Goal: Task Accomplishment & Management: Complete application form

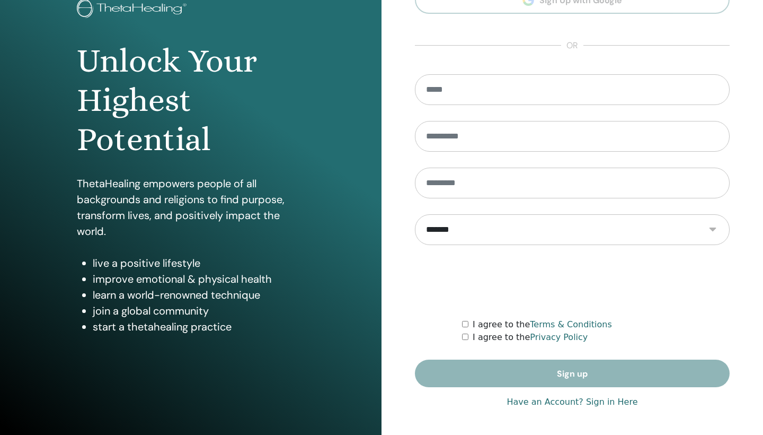
scroll to position [74, 0]
click at [536, 400] on link "Have an Account? Sign in Here" at bounding box center [572, 401] width 131 height 13
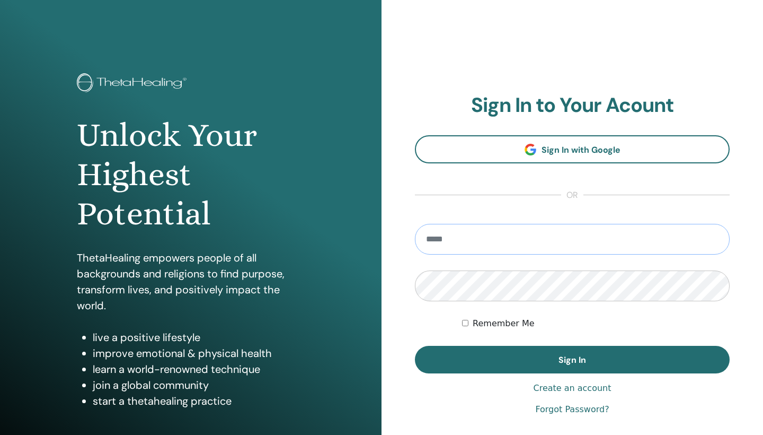
type input "**********"
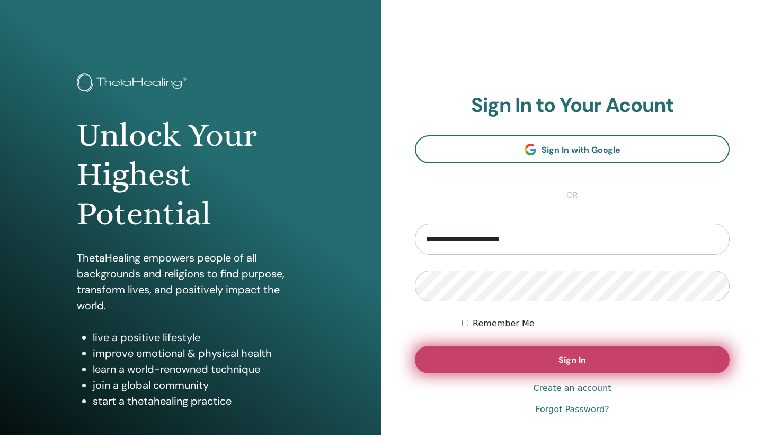
click at [518, 359] on button "Sign In" at bounding box center [572, 359] width 315 height 28
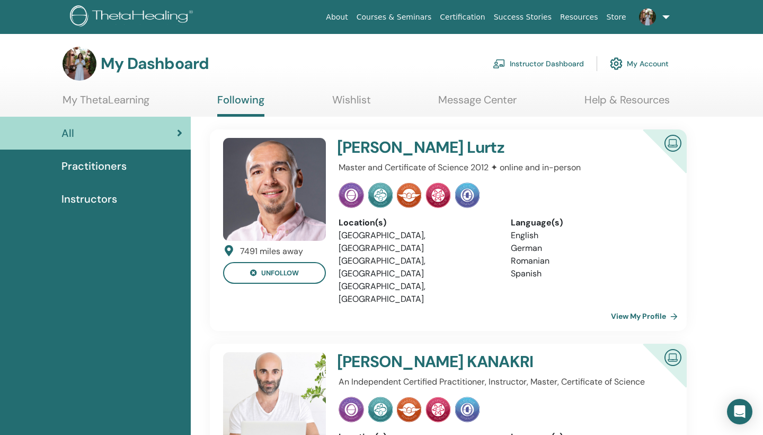
click at [118, 164] on span "Practitioners" at bounding box center [93, 166] width 65 height 16
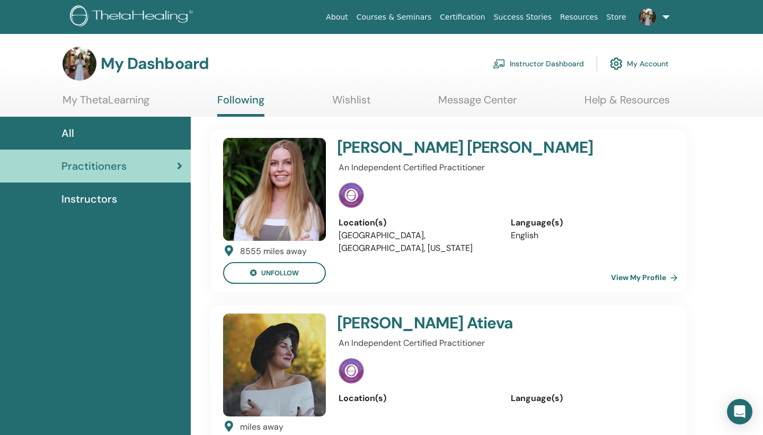
click at [640, 67] on link "My Account" at bounding box center [639, 63] width 59 height 23
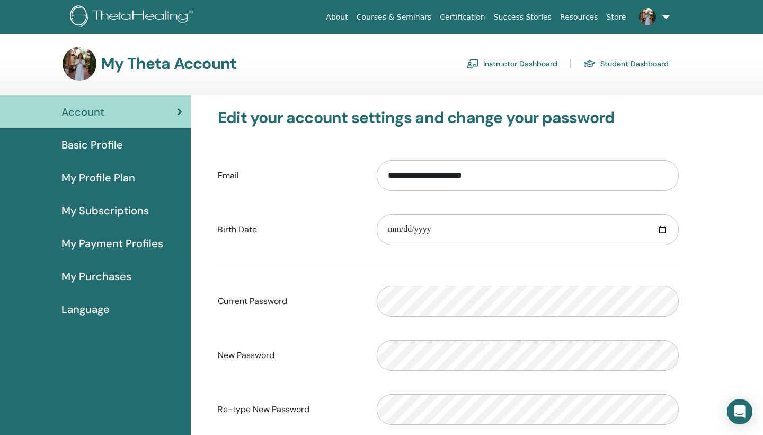
click at [520, 64] on link "Instructor Dashboard" at bounding box center [511, 63] width 91 height 17
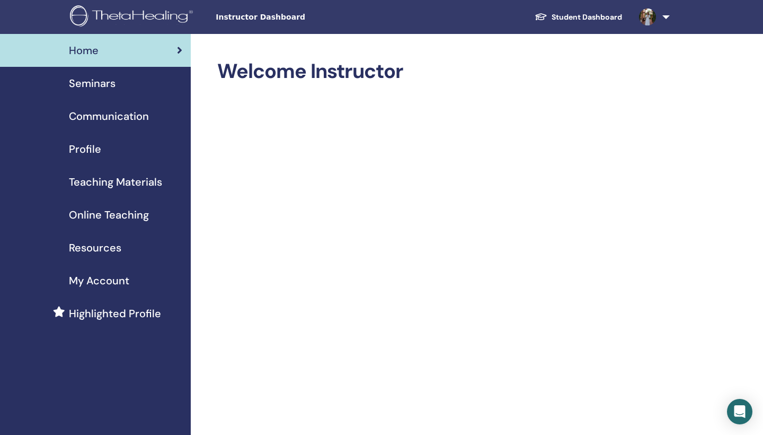
click at [102, 84] on span "Seminars" at bounding box center [92, 83] width 47 height 16
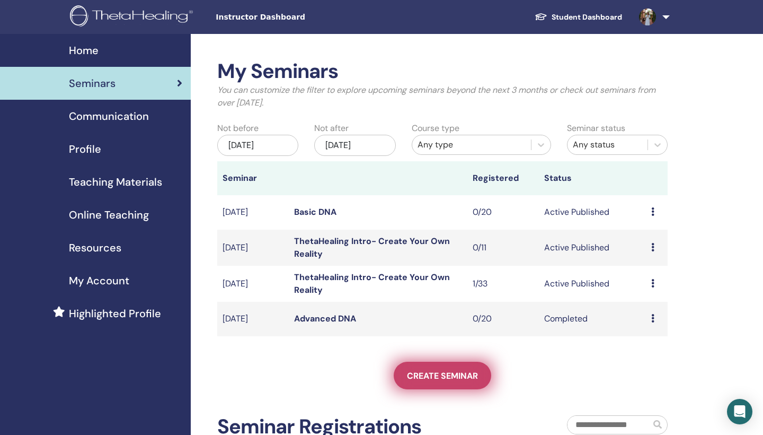
click at [434, 376] on span "Create seminar" at bounding box center [442, 375] width 71 height 11
click at [444, 376] on span "Create seminar" at bounding box center [442, 375] width 71 height 11
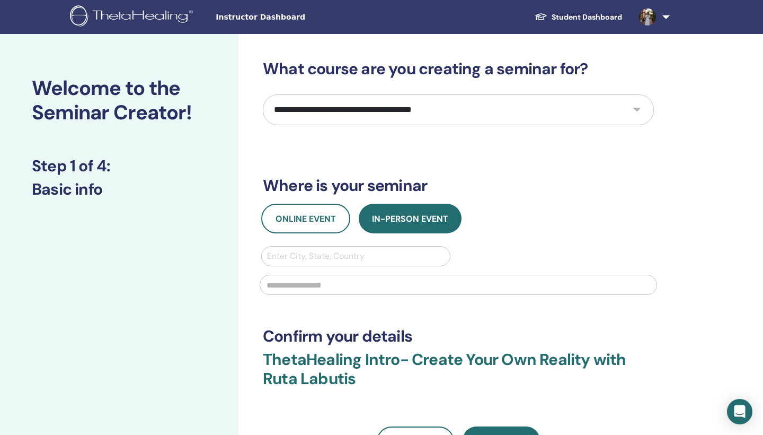
select select "*"
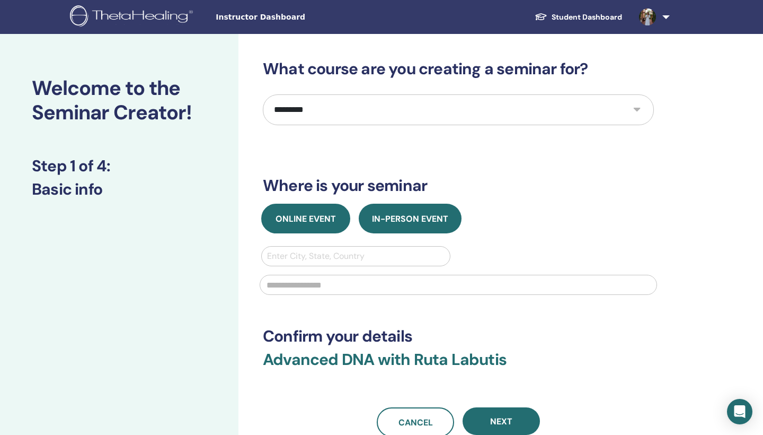
click at [307, 226] on button "Online Event" at bounding box center [305, 218] width 89 height 30
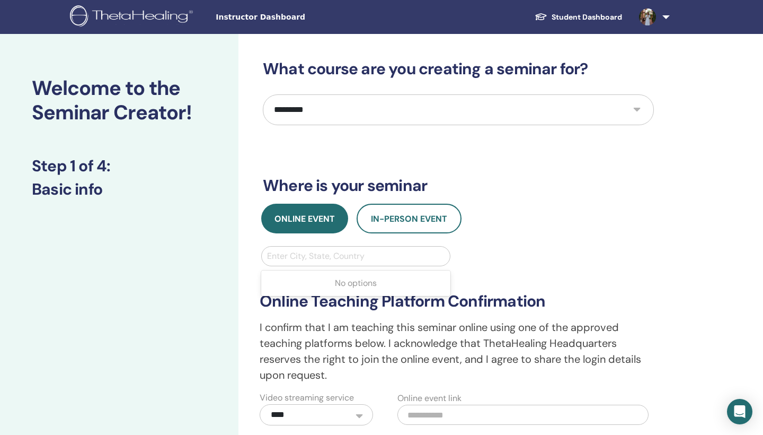
click at [301, 251] on div "Enter City, State, Country" at bounding box center [356, 256] width 178 height 13
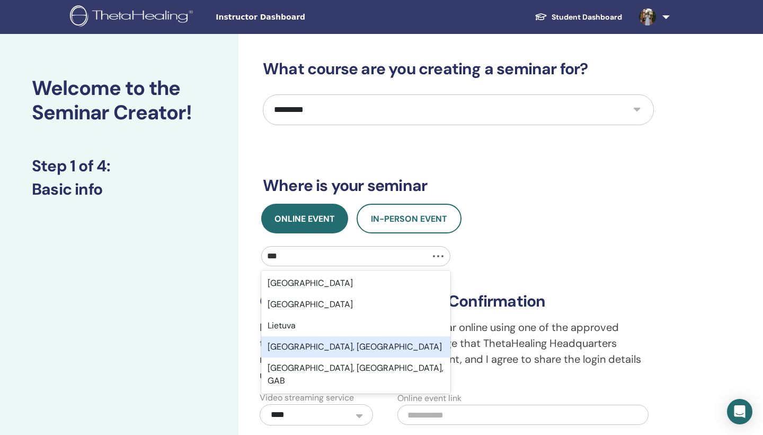
type input "****"
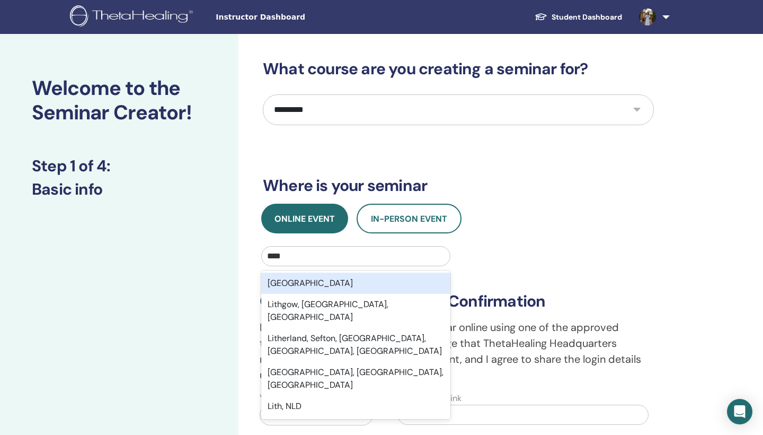
click at [298, 285] on div "Lithuania" at bounding box center [355, 282] width 189 height 21
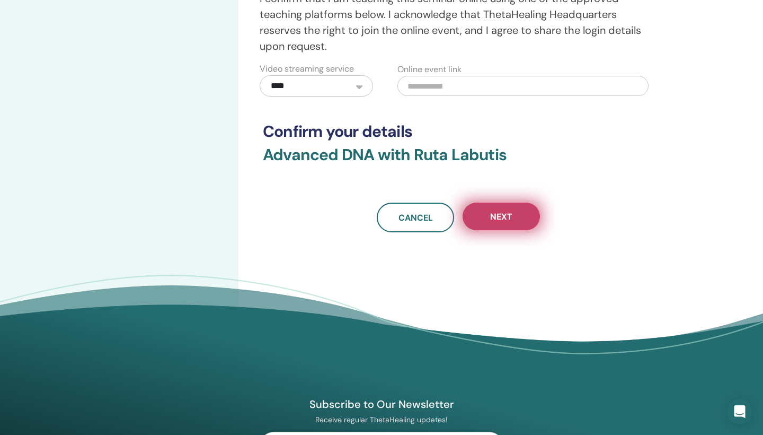
click at [499, 209] on button "Next" at bounding box center [501, 216] width 77 height 28
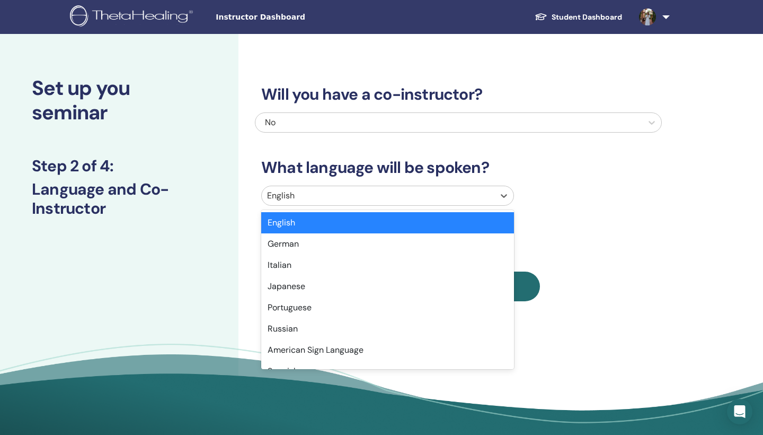
click at [377, 192] on div at bounding box center [378, 195] width 222 height 15
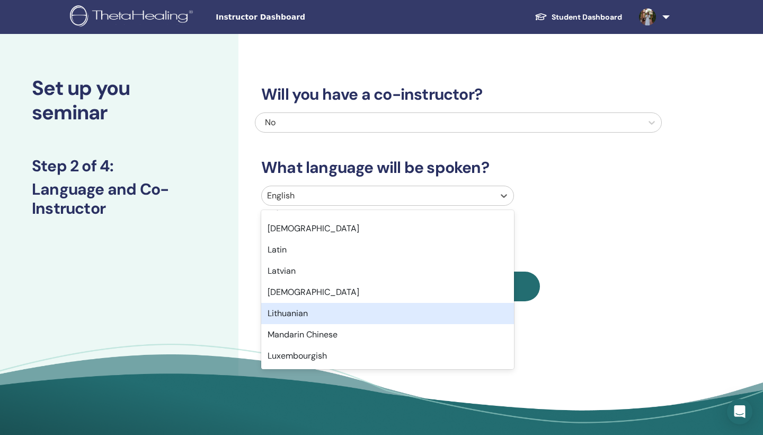
scroll to position [527, 0]
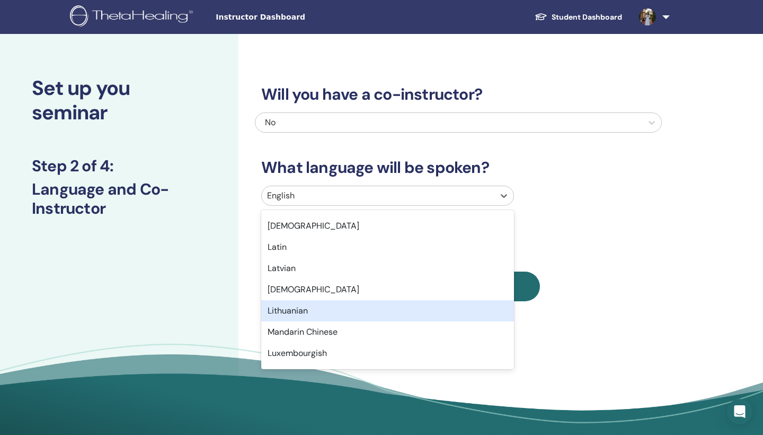
click at [351, 307] on div "Lithuanian" at bounding box center [387, 310] width 253 height 21
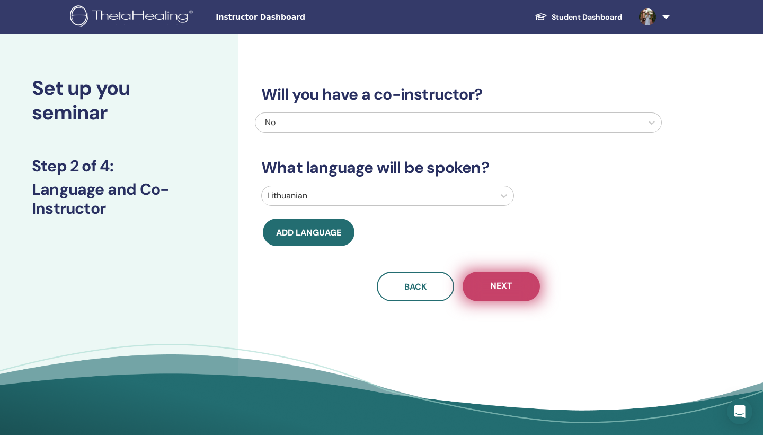
click at [496, 288] on span "Next" at bounding box center [501, 286] width 22 height 13
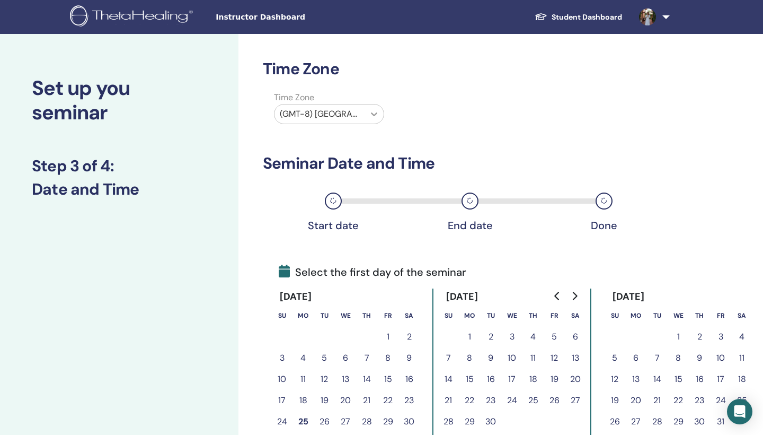
click at [370, 117] on icon at bounding box center [374, 114] width 11 height 11
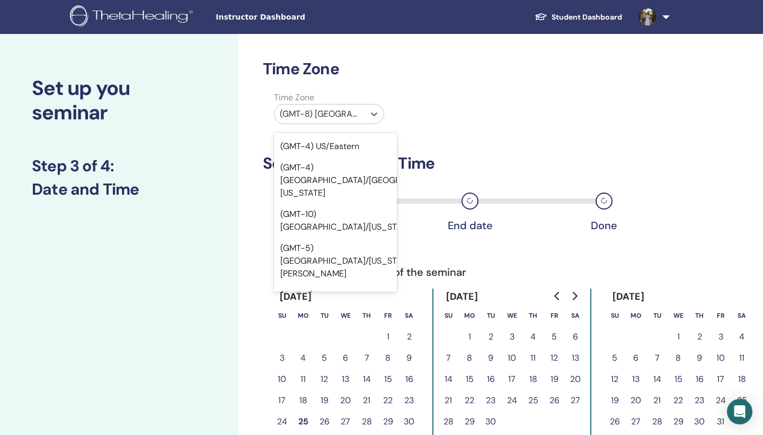
scroll to position [110, 0]
click at [352, 339] on div "(GMT-7) US/Pacific" at bounding box center [335, 356] width 123 height 34
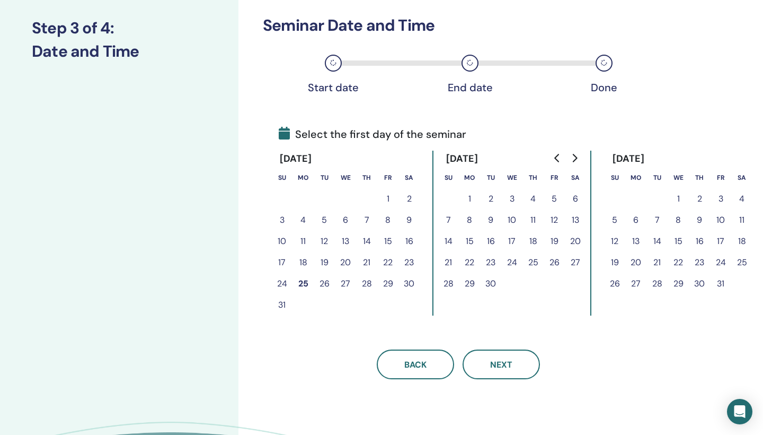
scroll to position [144, 0]
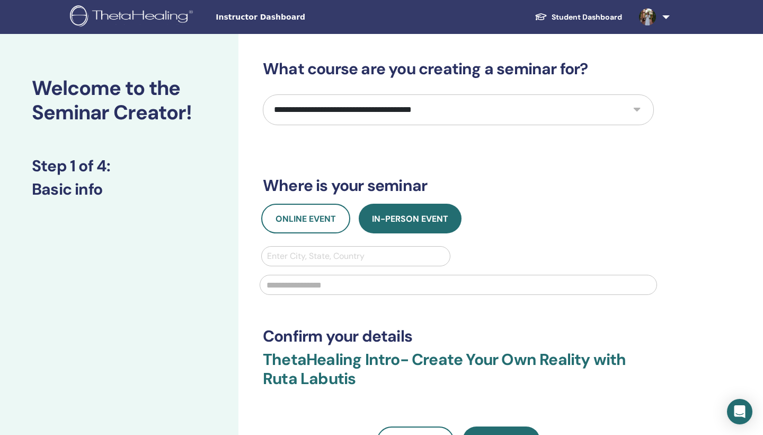
select select "*"
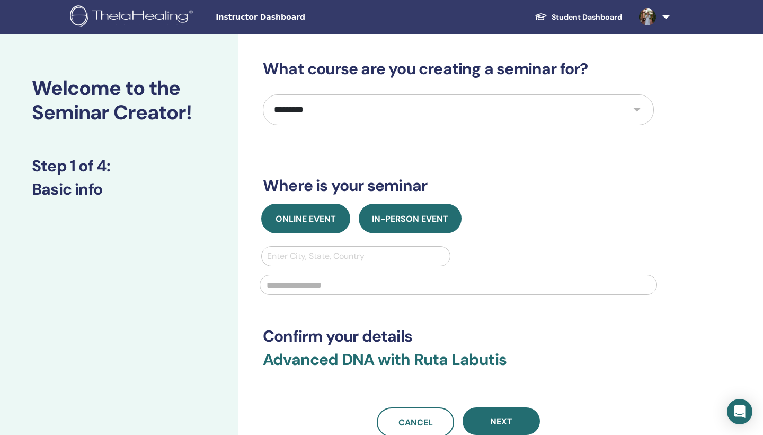
click at [316, 220] on span "Online Event" at bounding box center [306, 218] width 60 height 11
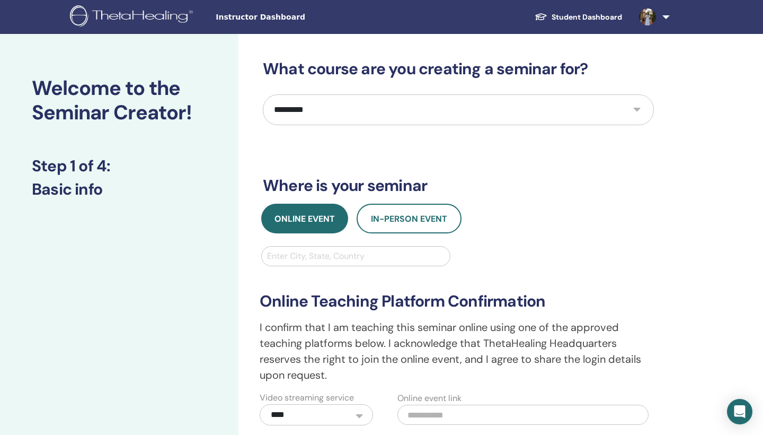
click at [314, 256] on div "Enter City, State, Country" at bounding box center [356, 256] width 178 height 13
type input "******"
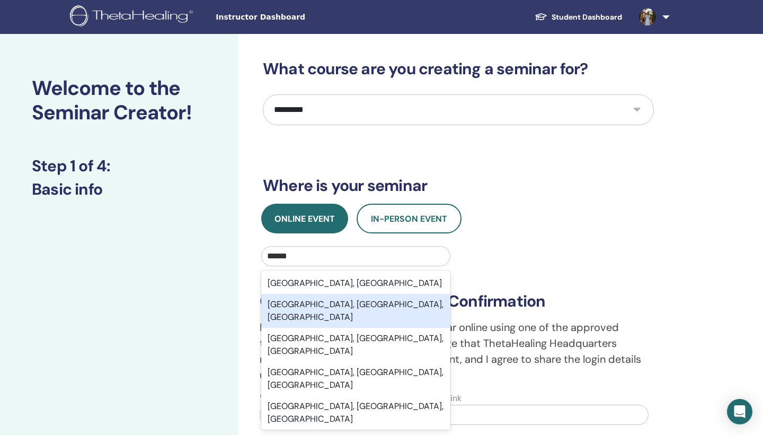
click at [328, 300] on div "Naples, FL, USA" at bounding box center [355, 311] width 189 height 34
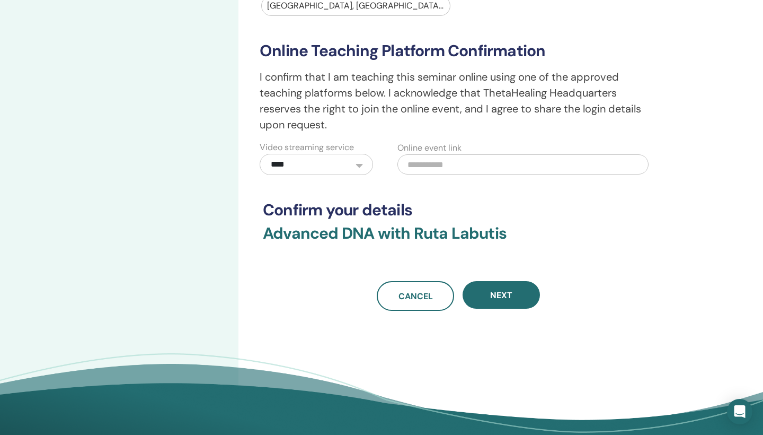
scroll to position [254, 0]
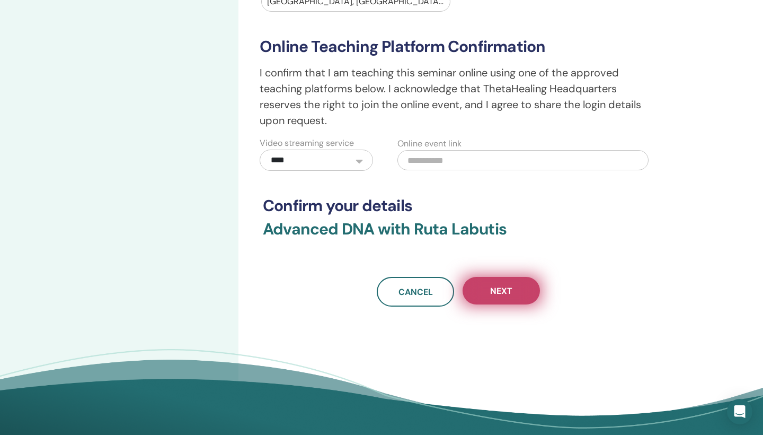
click at [482, 287] on button "Next" at bounding box center [501, 291] width 77 height 28
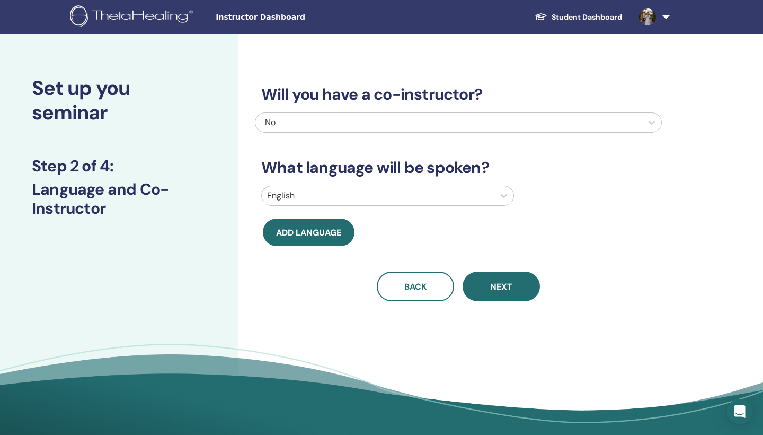
scroll to position [0, 0]
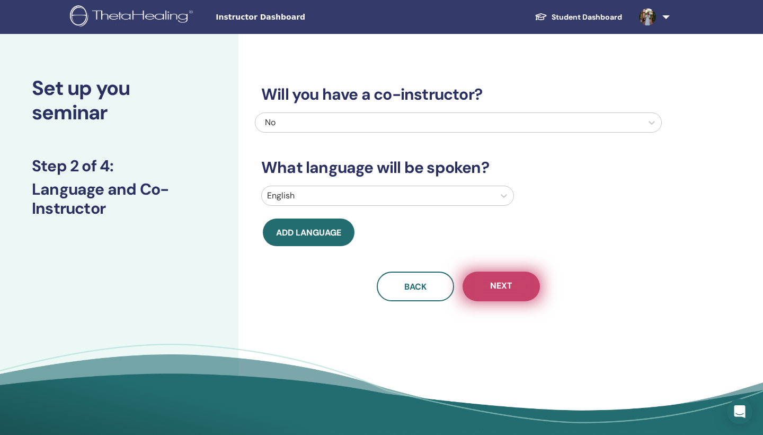
click at [485, 286] on button "Next" at bounding box center [501, 286] width 77 height 30
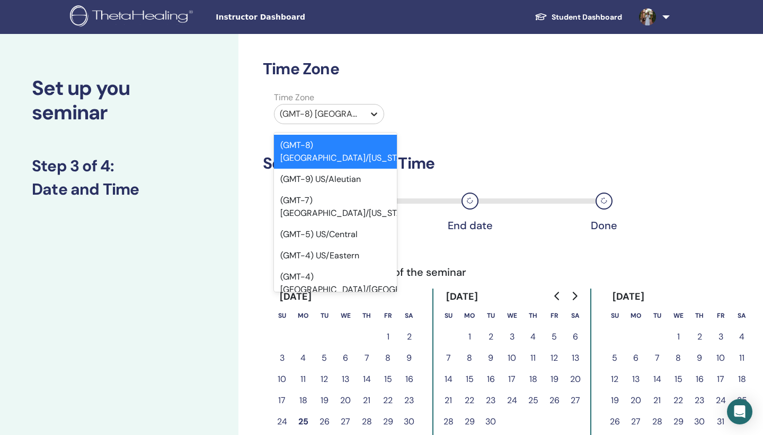
click at [375, 112] on icon at bounding box center [374, 114] width 11 height 11
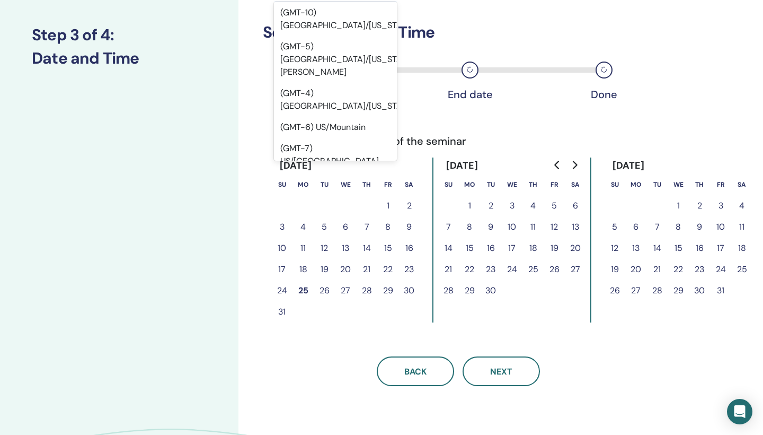
scroll to position [180, 0]
click at [335, 137] on div "(GMT-7) US/Pacific" at bounding box center [335, 154] width 123 height 34
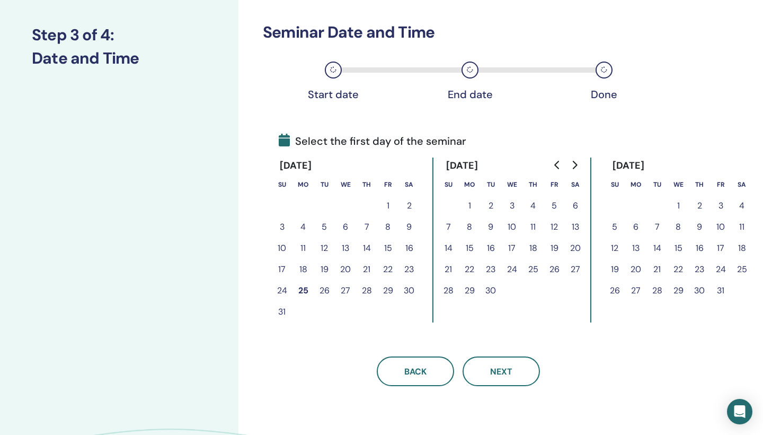
click at [469, 228] on button "8" at bounding box center [469, 226] width 21 height 21
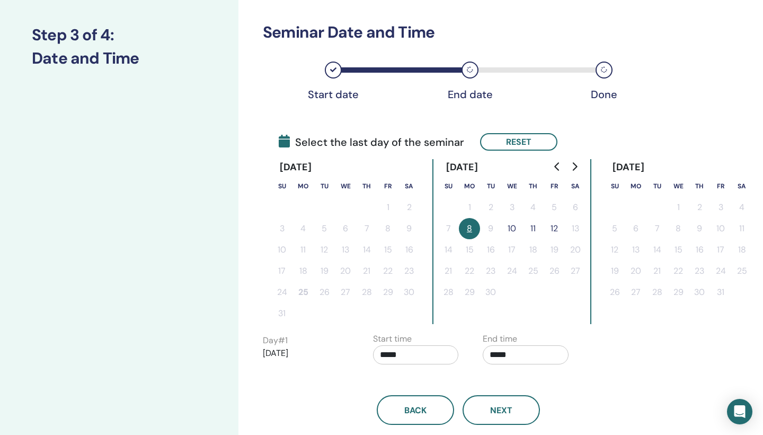
click at [552, 229] on button "12" at bounding box center [554, 228] width 21 height 21
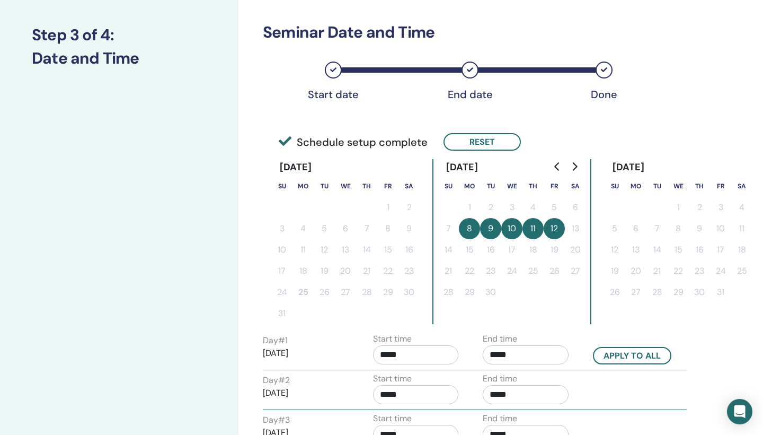
click at [545, 226] on button "12" at bounding box center [554, 228] width 21 height 21
click at [558, 229] on button "12" at bounding box center [554, 228] width 21 height 21
click at [472, 137] on button "Reset" at bounding box center [482, 141] width 77 height 17
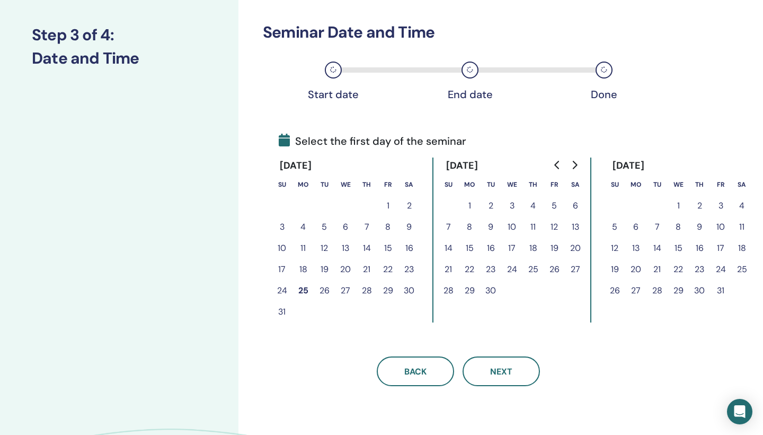
click at [471, 270] on button "22" at bounding box center [469, 269] width 21 height 21
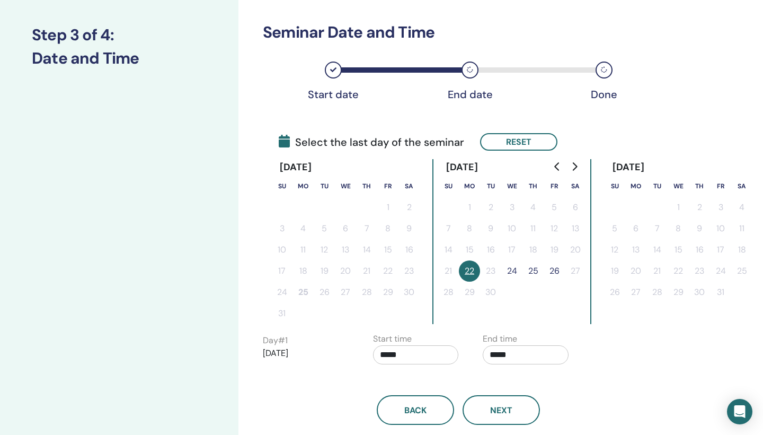
click at [533, 270] on button "25" at bounding box center [532, 270] width 21 height 21
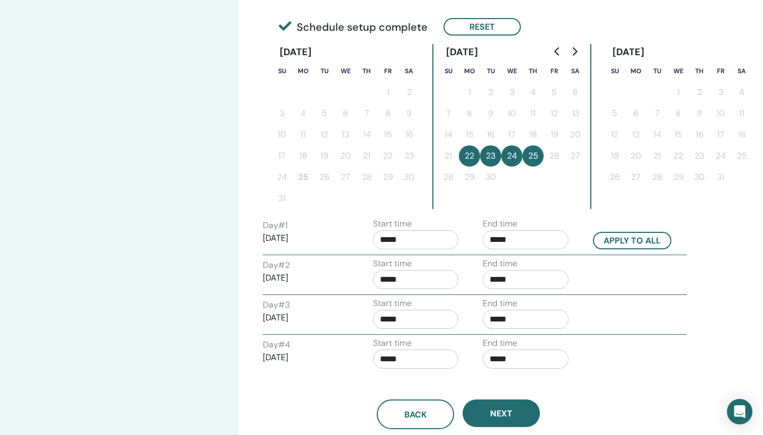
scroll to position [251, 0]
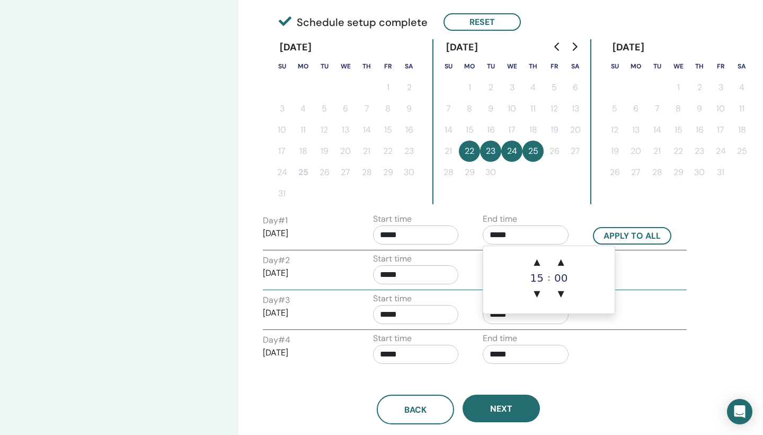
click at [522, 234] on input "*****" at bounding box center [526, 234] width 86 height 19
click at [539, 293] on span "▼" at bounding box center [536, 293] width 21 height 21
click at [543, 264] on span "▲" at bounding box center [536, 261] width 21 height 21
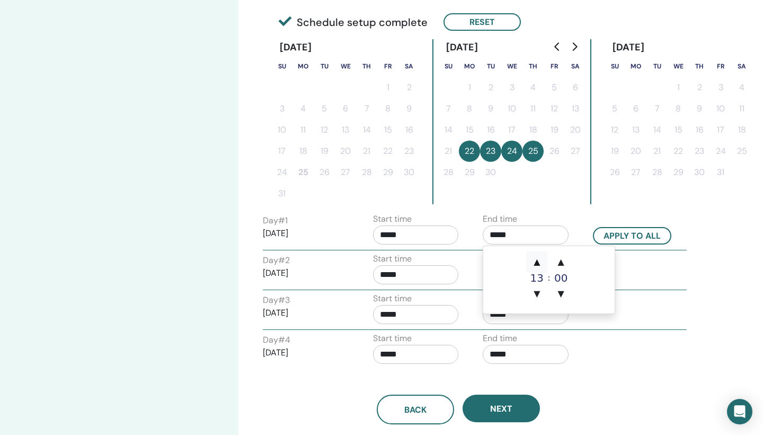
click at [543, 264] on span "▲" at bounding box center [536, 261] width 21 height 21
type input "*****"
click at [588, 353] on div "Day # 4 2025/09/25 Start time ***** End time *****" at bounding box center [475, 350] width 440 height 37
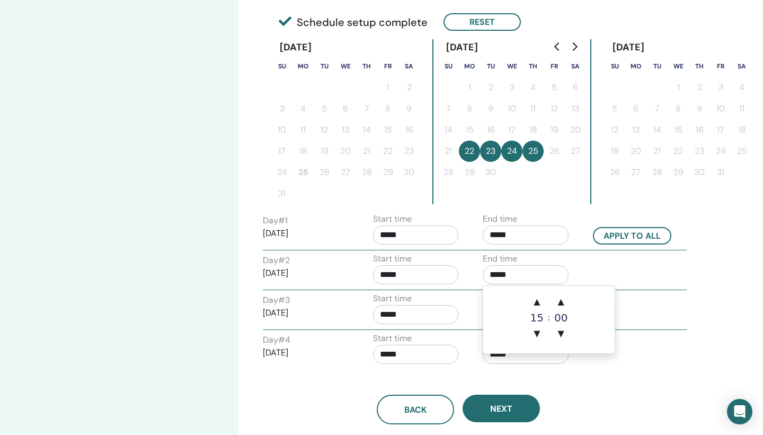
click at [502, 276] on input "*****" at bounding box center [526, 274] width 86 height 19
click at [542, 302] on span "▲" at bounding box center [536, 301] width 21 height 21
click at [542, 303] on span "▲" at bounding box center [536, 301] width 21 height 21
click at [540, 331] on span "▼" at bounding box center [536, 333] width 21 height 21
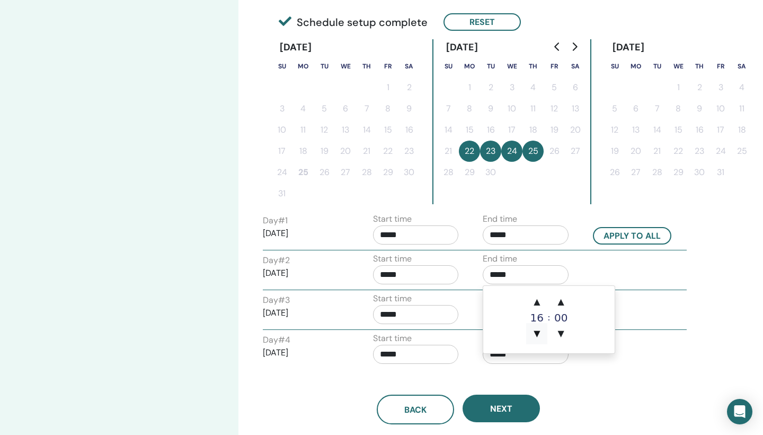
click at [540, 331] on span "▼" at bounding box center [536, 333] width 21 height 21
click at [539, 330] on span "▼" at bounding box center [536, 333] width 21 height 21
type input "*****"
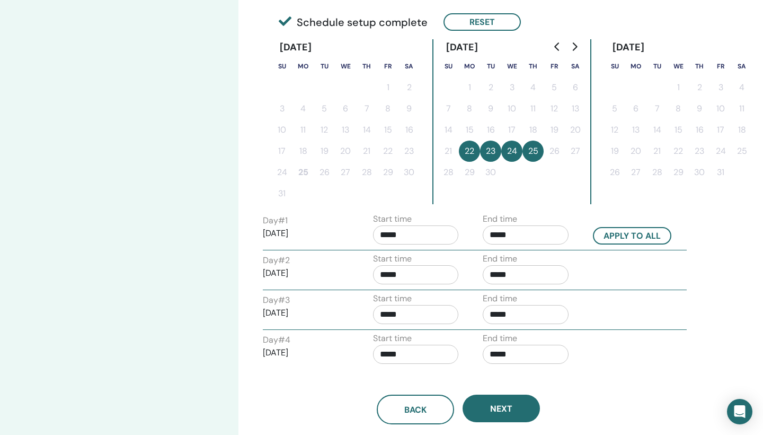
click at [616, 356] on div "Day # 4 2025/09/25 Start time ***** End time *****" at bounding box center [475, 350] width 440 height 37
click at [502, 317] on input "*****" at bounding box center [526, 314] width 86 height 19
click at [541, 373] on span "▼" at bounding box center [536, 372] width 21 height 21
type input "*****"
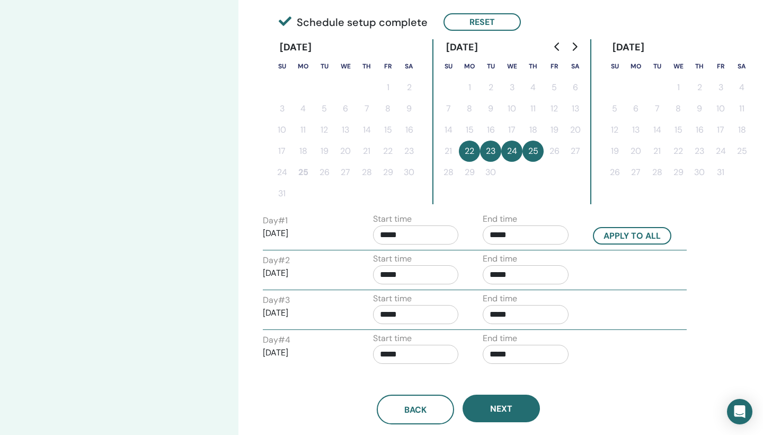
click at [633, 384] on div "Back Next" at bounding box center [458, 396] width 407 height 55
click at [516, 359] on input "*****" at bounding box center [526, 353] width 86 height 19
click at [538, 319] on span "▼" at bounding box center [536, 320] width 21 height 21
type input "*****"
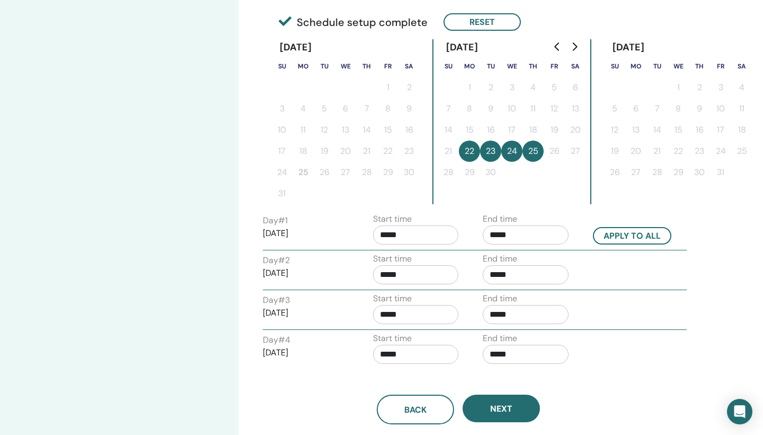
click at [581, 374] on div "Back Next" at bounding box center [458, 396] width 407 height 55
click at [625, 231] on button "Apply to all" at bounding box center [632, 235] width 78 height 17
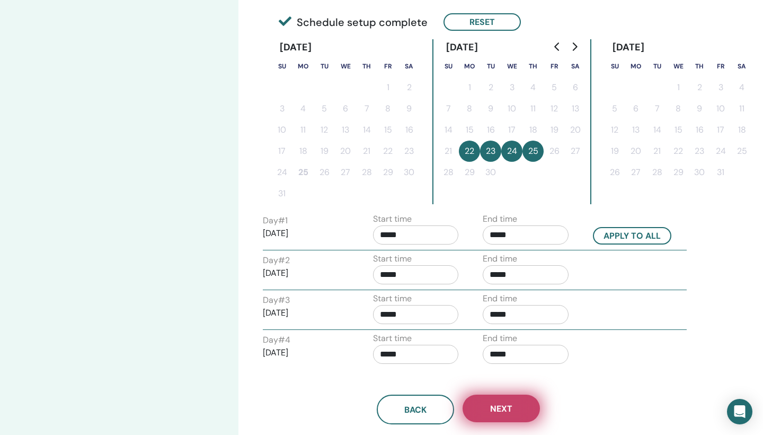
click at [499, 415] on button "Next" at bounding box center [501, 408] width 77 height 28
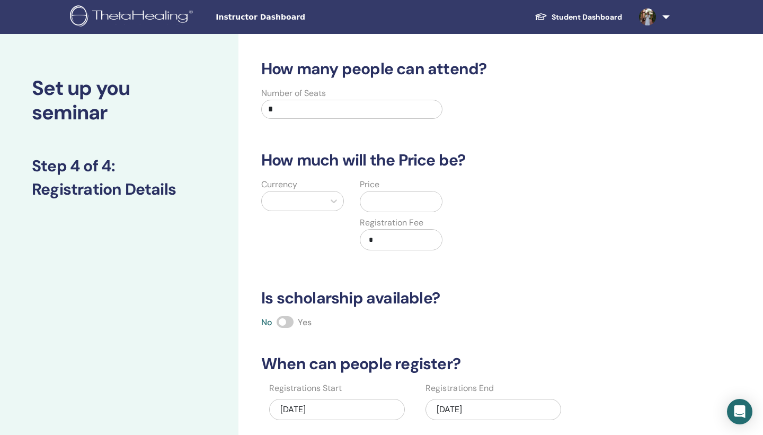
scroll to position [0, 0]
drag, startPoint x: 290, startPoint y: 120, endPoint x: 289, endPoint y: 108, distance: 12.3
click at [289, 108] on div "Number of Seats *" at bounding box center [351, 106] width 181 height 38
click at [289, 108] on input "*" at bounding box center [351, 109] width 181 height 19
type input "**"
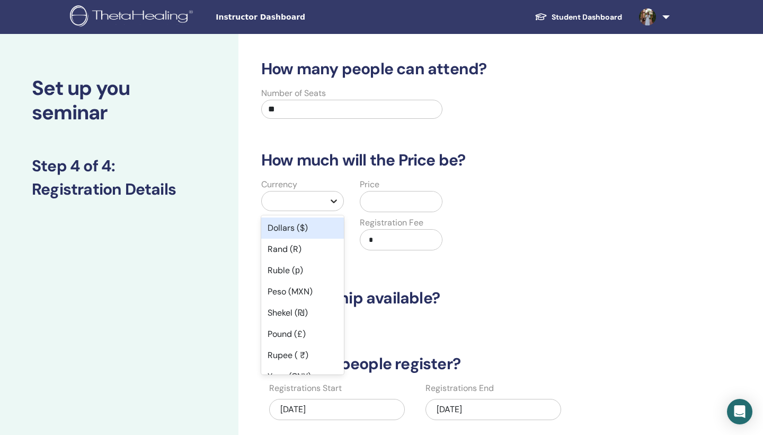
click at [338, 200] on icon at bounding box center [334, 201] width 11 height 11
click at [320, 221] on div "Dollars ($)" at bounding box center [302, 227] width 83 height 21
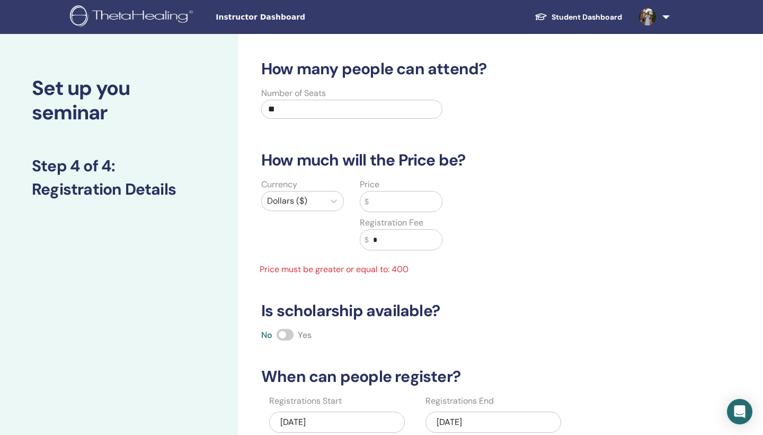
click at [385, 202] on input "text" at bounding box center [405, 201] width 73 height 20
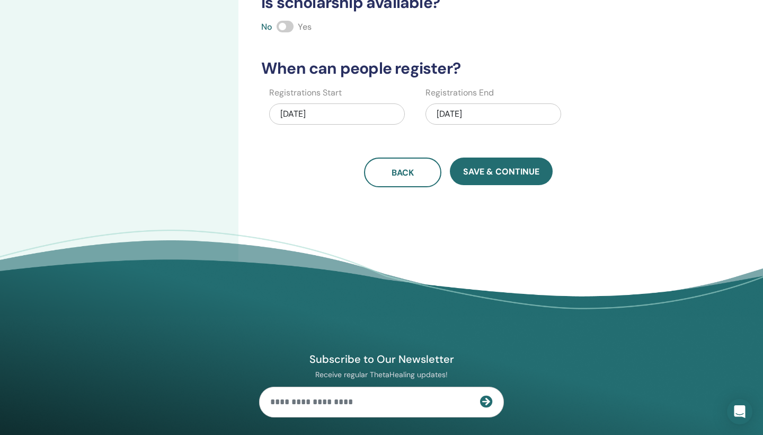
scroll to position [336, 0]
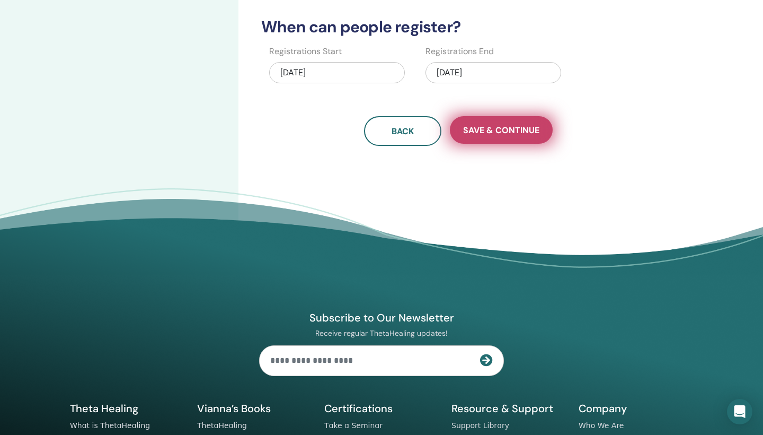
type input "******"
click at [503, 140] on button "Save & Continue" at bounding box center [501, 130] width 103 height 28
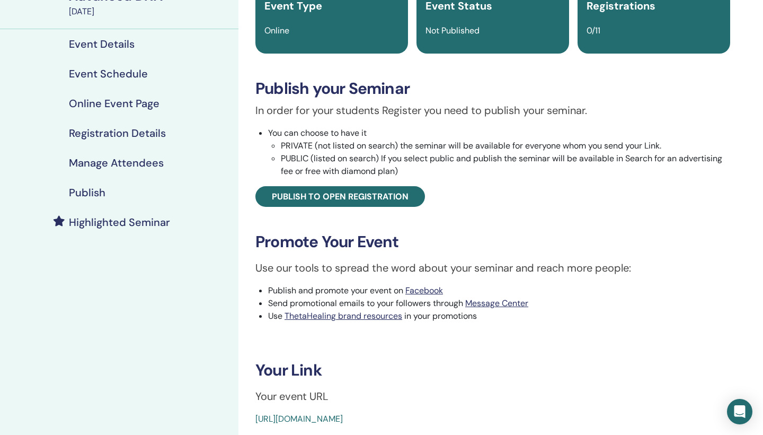
scroll to position [101, 0]
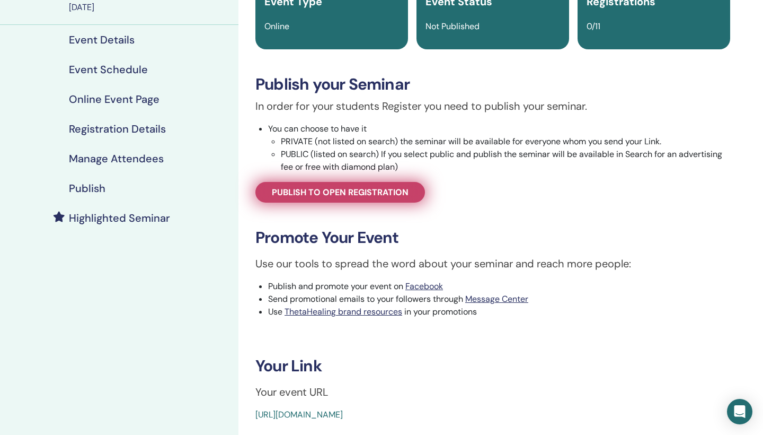
click at [374, 190] on span "Publish to open registration" at bounding box center [340, 192] width 137 height 11
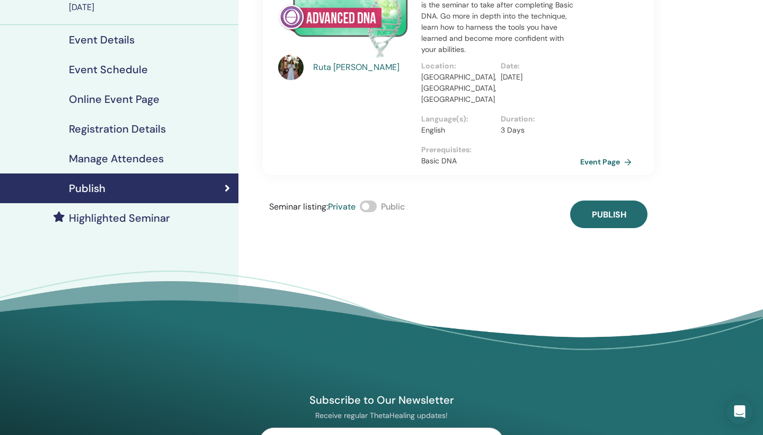
click at [376, 200] on span at bounding box center [368, 206] width 17 height 12
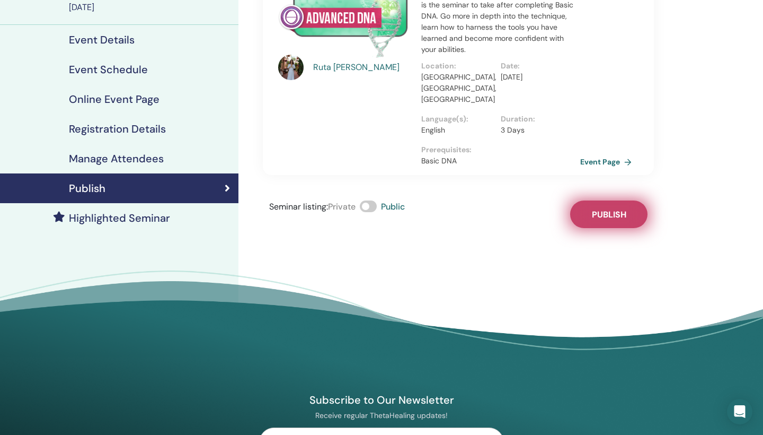
click at [604, 209] on span "Publish" at bounding box center [609, 214] width 34 height 11
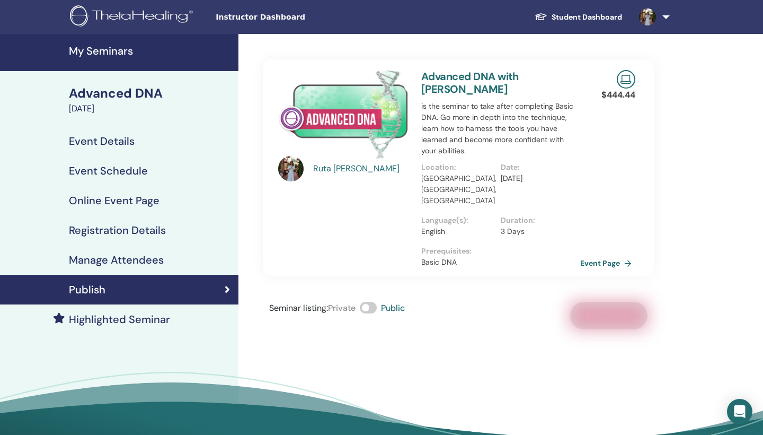
click at [135, 138] on div "Event Details" at bounding box center [119, 141] width 222 height 13
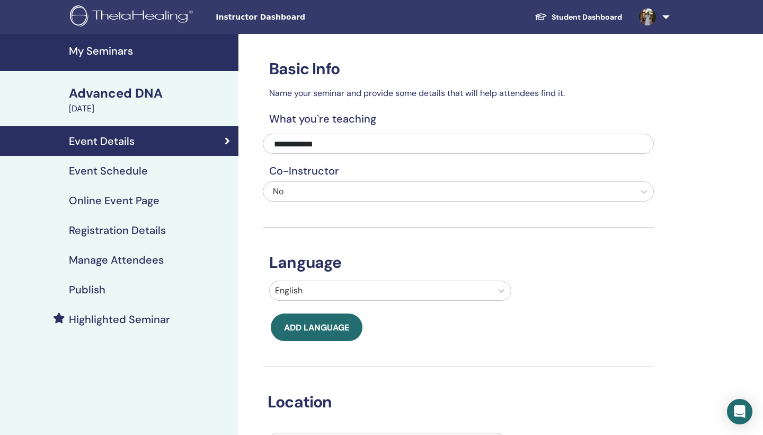
click at [91, 291] on h4 "Publish" at bounding box center [87, 289] width 37 height 13
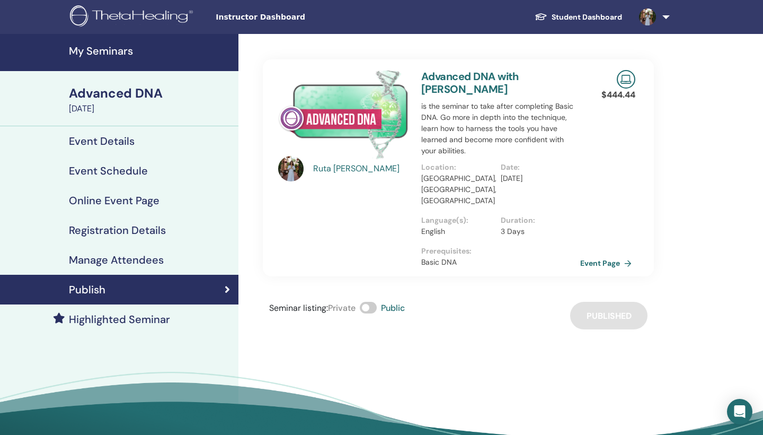
click at [122, 144] on h4 "Event Details" at bounding box center [102, 141] width 66 height 13
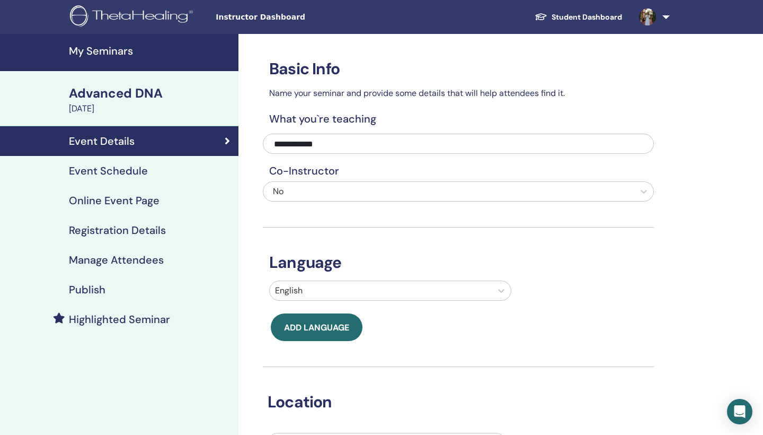
click at [137, 169] on h4 "Event Schedule" at bounding box center [108, 170] width 79 height 13
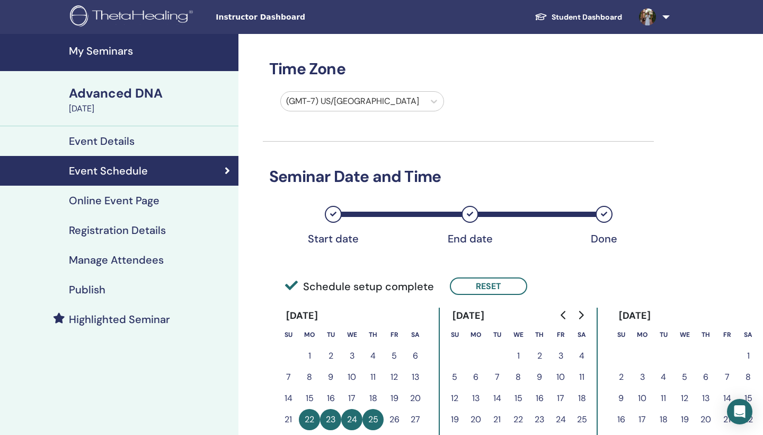
click at [144, 201] on h4 "Online Event Page" at bounding box center [114, 200] width 91 height 13
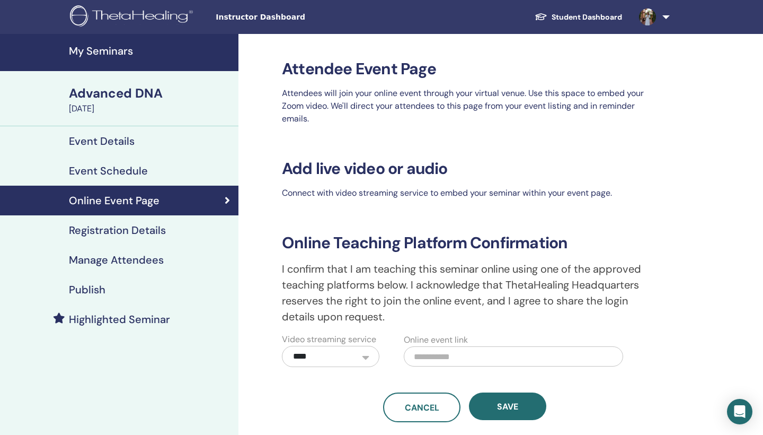
click at [592, 18] on link "Student Dashboard" at bounding box center [578, 17] width 104 height 20
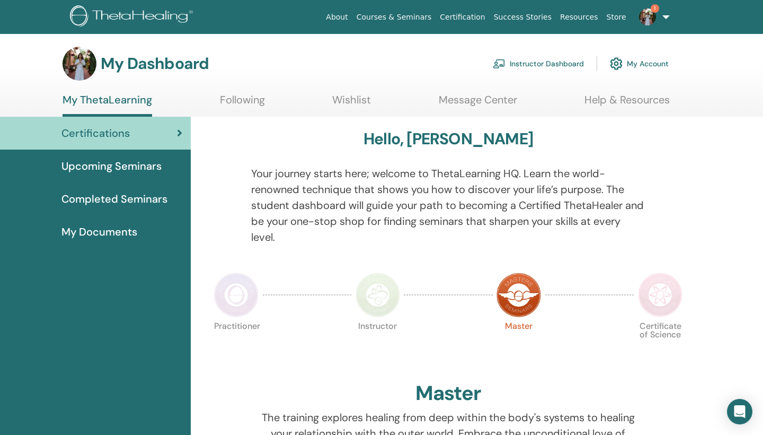
click at [550, 64] on link "Instructor Dashboard" at bounding box center [538, 63] width 91 height 23
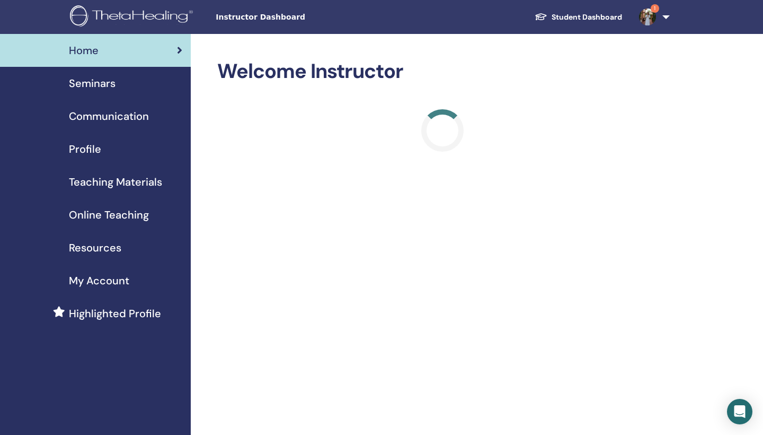
click at [94, 82] on span "Seminars" at bounding box center [92, 83] width 47 height 16
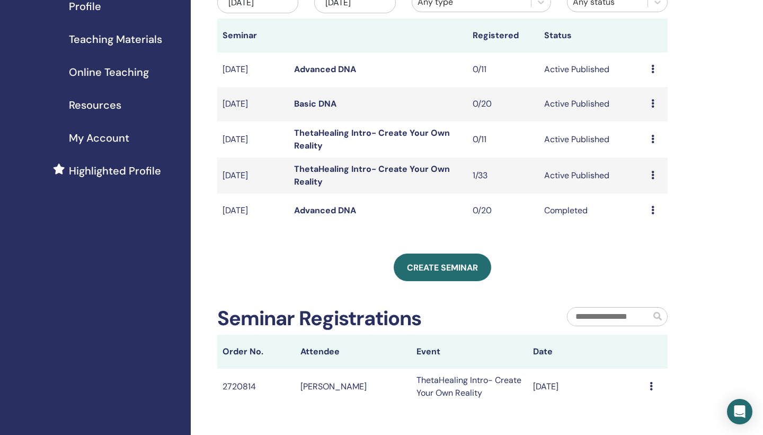
scroll to position [143, 0]
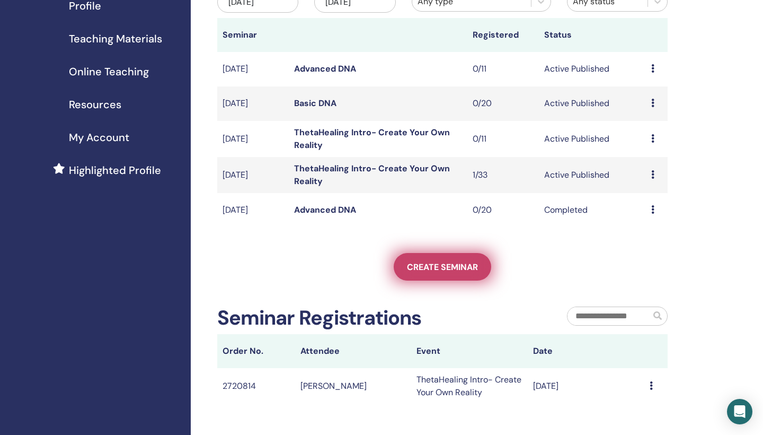
click at [441, 269] on span "Create seminar" at bounding box center [442, 266] width 71 height 11
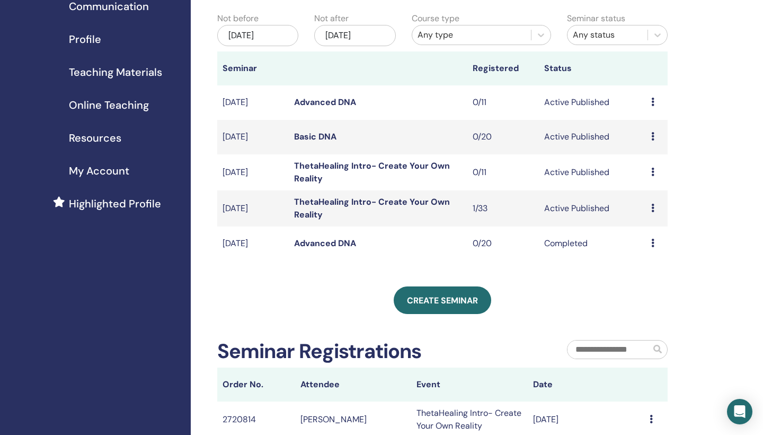
scroll to position [109, 0]
click at [311, 97] on link "Advanced DNA" at bounding box center [325, 102] width 62 height 11
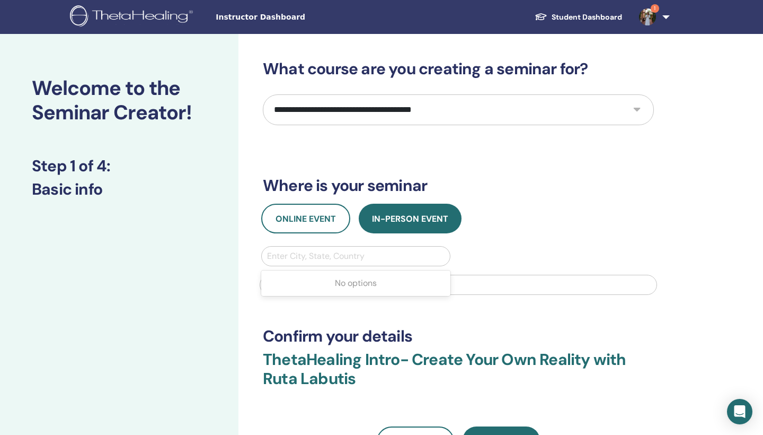
click at [348, 252] on div "Enter City, State, Country" at bounding box center [356, 256] width 178 height 13
select select "*"
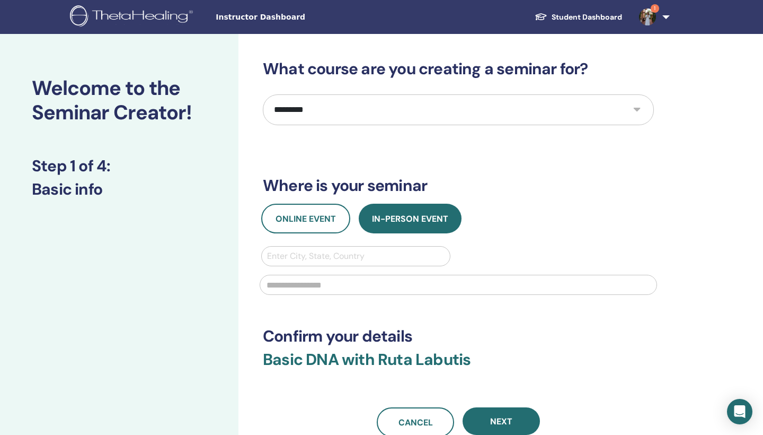
click at [313, 255] on div "Enter City, State, Country" at bounding box center [356, 256] width 178 height 13
type input "**"
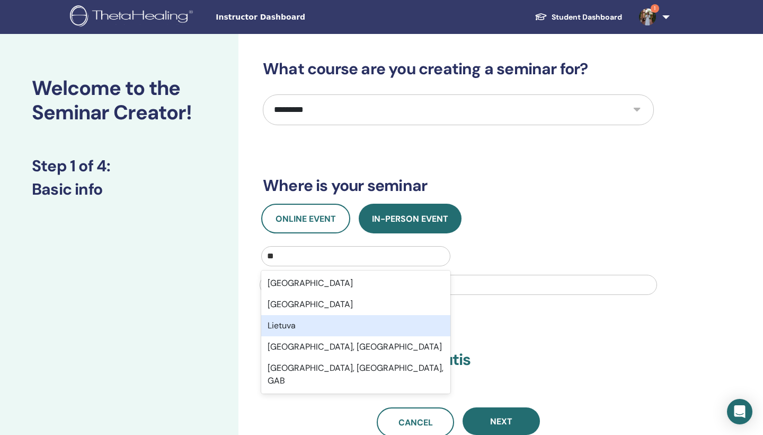
click at [295, 330] on div "Lietuva" at bounding box center [355, 325] width 189 height 21
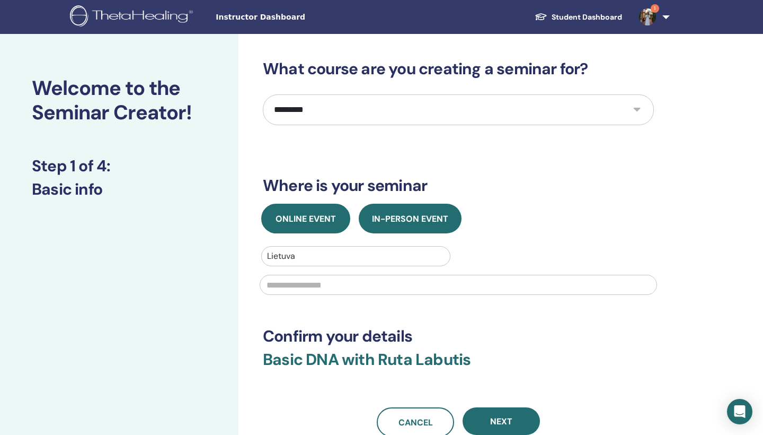
click at [322, 218] on span "Online Event" at bounding box center [306, 218] width 60 height 11
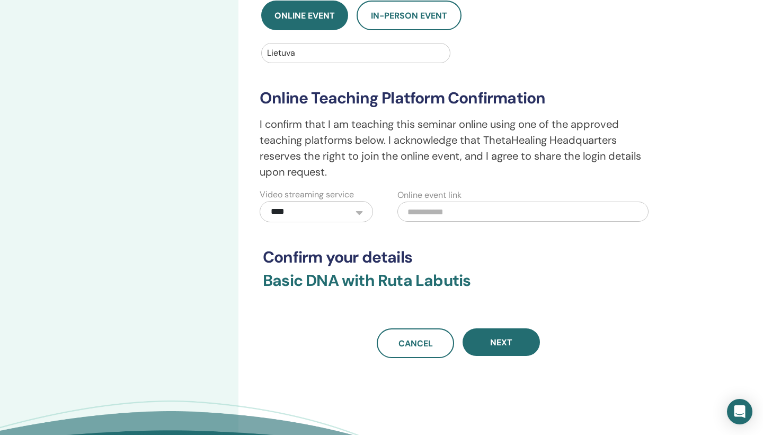
scroll to position [205, 0]
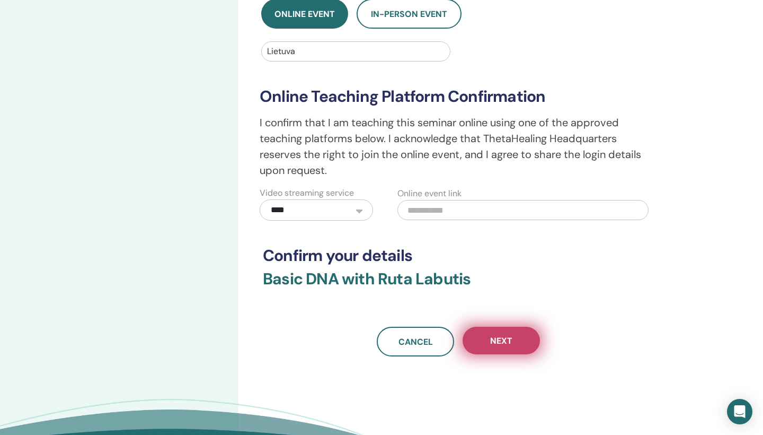
click at [484, 337] on button "Next" at bounding box center [501, 340] width 77 height 28
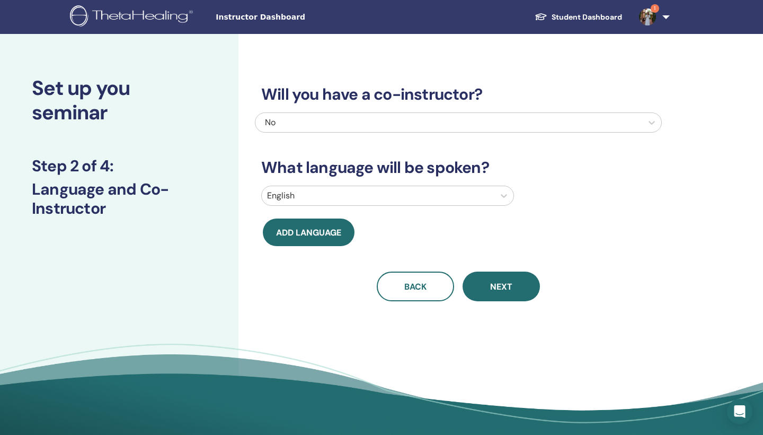
scroll to position [0, 0]
click at [400, 191] on div at bounding box center [378, 195] width 222 height 15
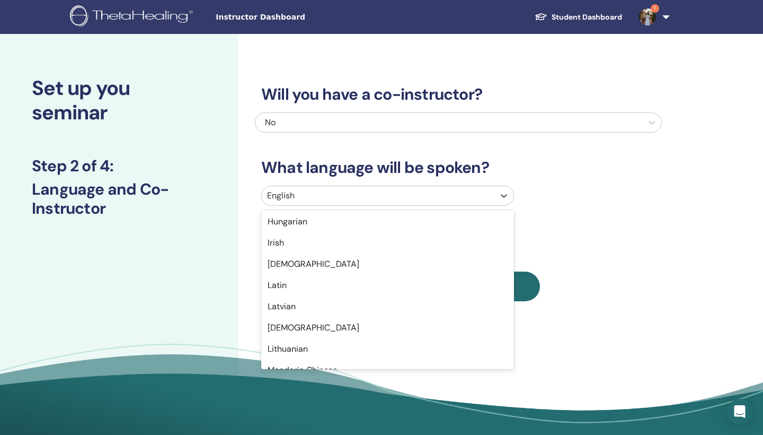
scroll to position [489, 0]
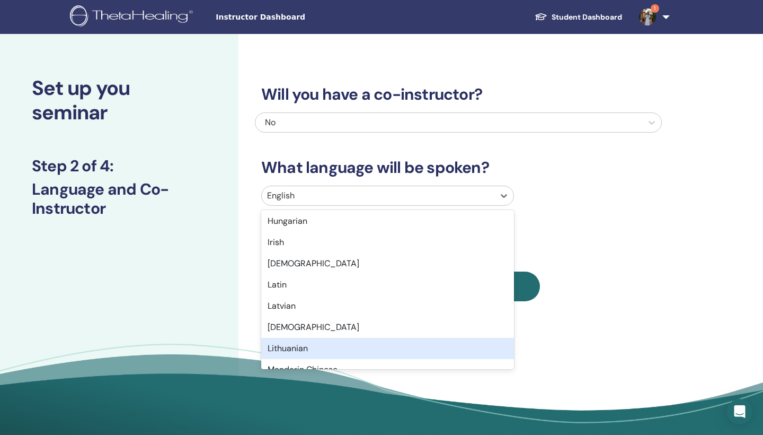
click at [351, 348] on div "Lithuanian" at bounding box center [387, 348] width 253 height 21
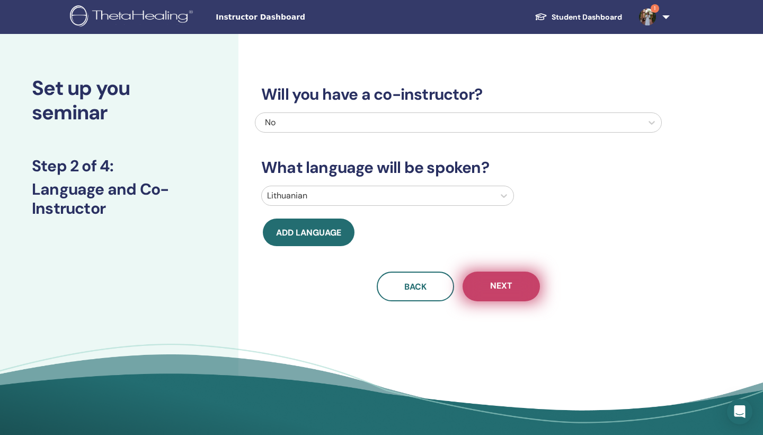
click at [509, 283] on span "Next" at bounding box center [501, 286] width 22 height 13
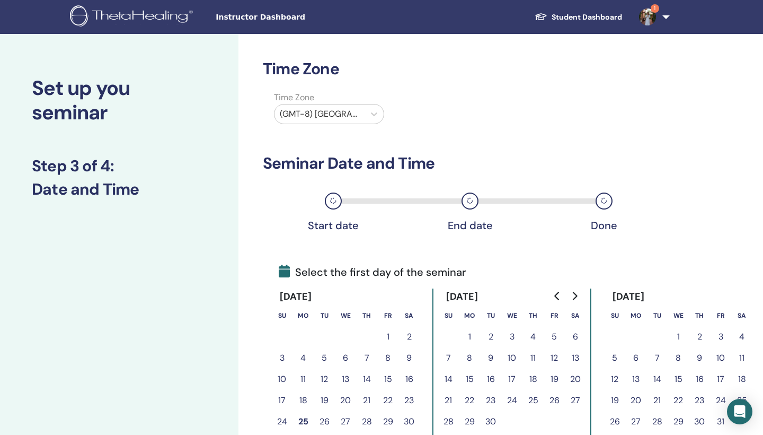
scroll to position [40, 0]
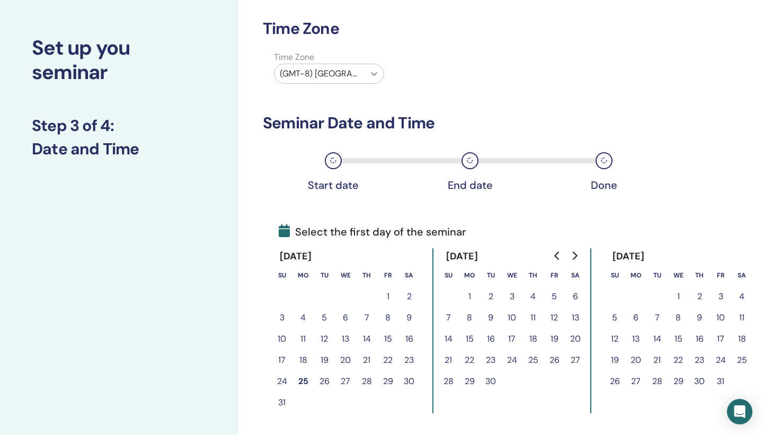
click at [374, 72] on icon at bounding box center [374, 73] width 11 height 11
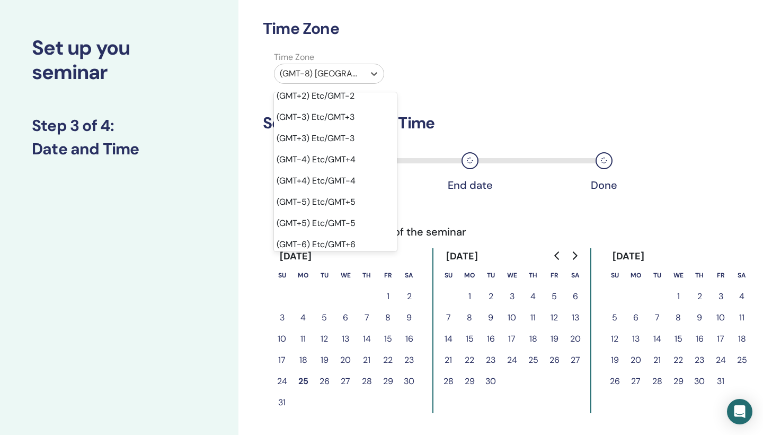
scroll to position [707, 3]
click at [340, 277] on div "(GMT-7) Etc/GMT+7" at bounding box center [332, 287] width 123 height 21
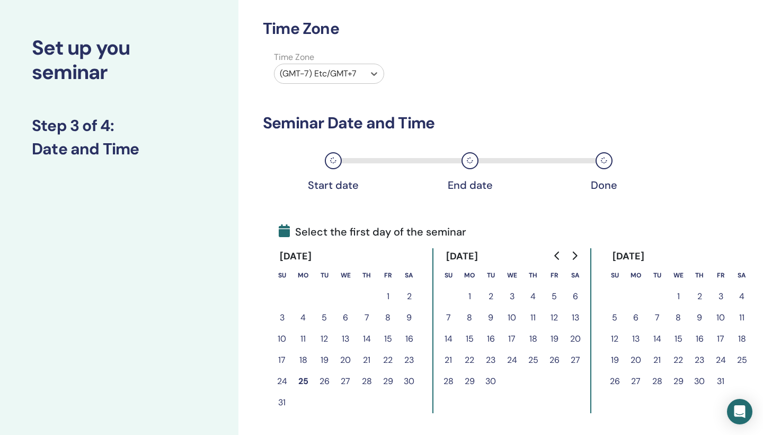
click at [356, 75] on div "(GMT-7) Etc/GMT+7" at bounding box center [319, 73] width 79 height 13
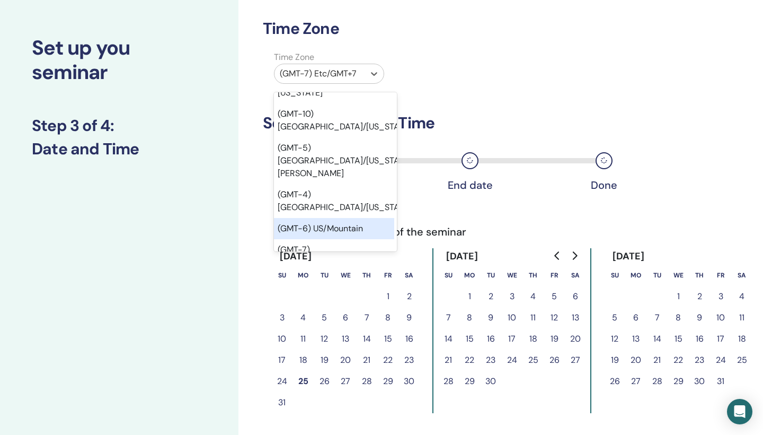
scroll to position [170, 3]
click at [358, 238] on div "(GMT-7) US/[GEOGRAPHIC_DATA]" at bounding box center [332, 255] width 123 height 34
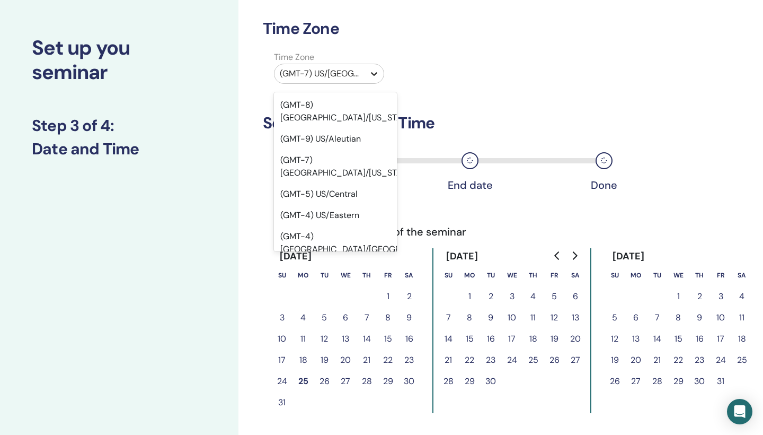
click at [373, 71] on icon at bounding box center [374, 73] width 11 height 11
click at [352, 205] on div "(GMT-4) US/Eastern" at bounding box center [335, 215] width 123 height 21
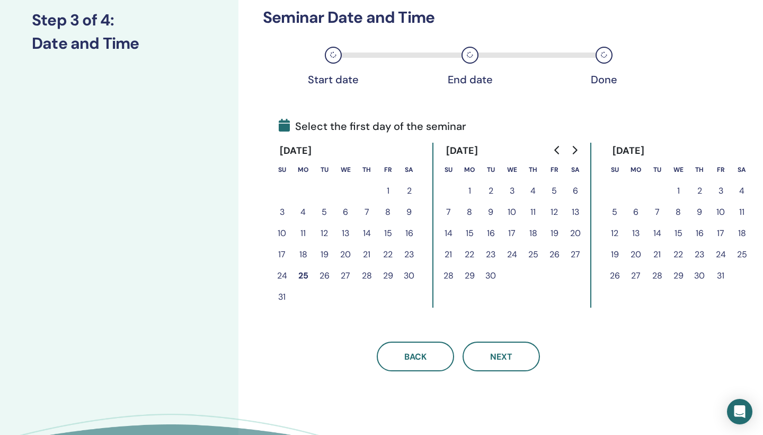
scroll to position [145, 0]
click at [680, 194] on button "1" at bounding box center [678, 191] width 21 height 21
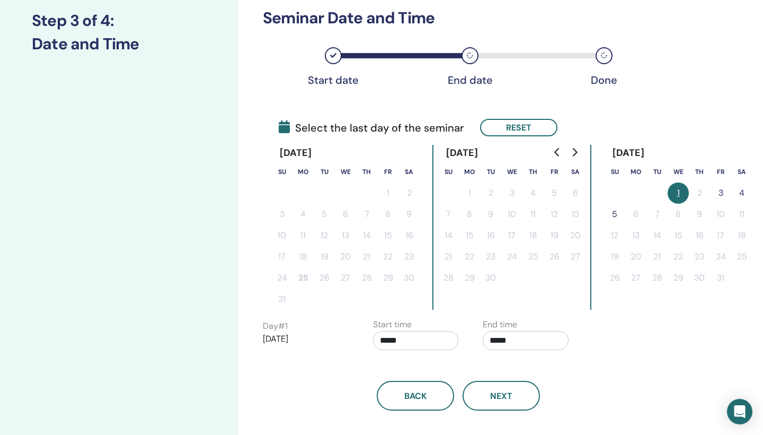
click at [743, 196] on button "4" at bounding box center [741, 192] width 21 height 21
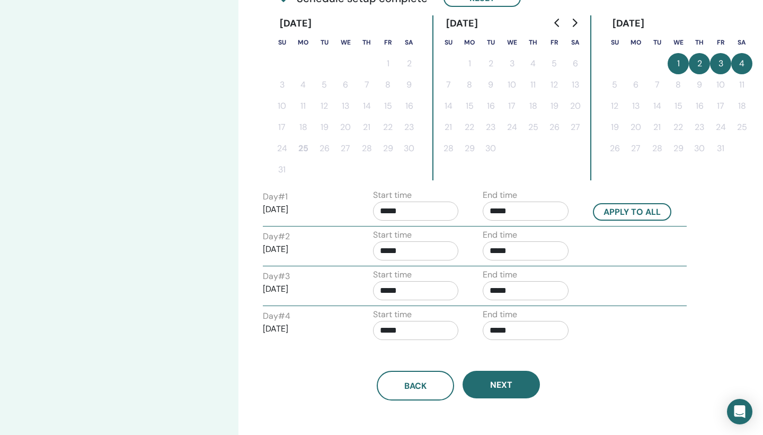
scroll to position [309, 0]
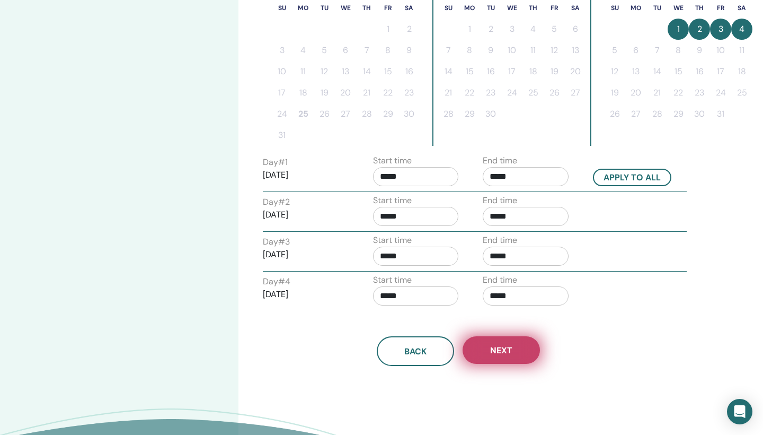
click at [511, 353] on span "Next" at bounding box center [501, 349] width 22 height 11
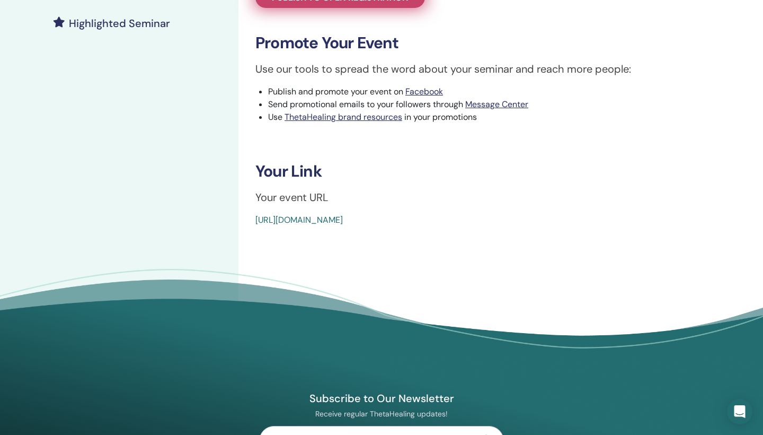
scroll to position [306, 0]
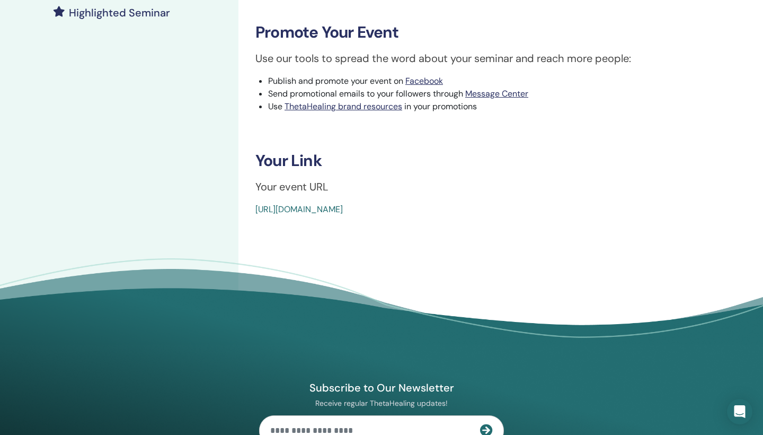
click at [343, 210] on link "https://www.thetahealing.com/seminar-375726-details.html" at bounding box center [298, 208] width 87 height 11
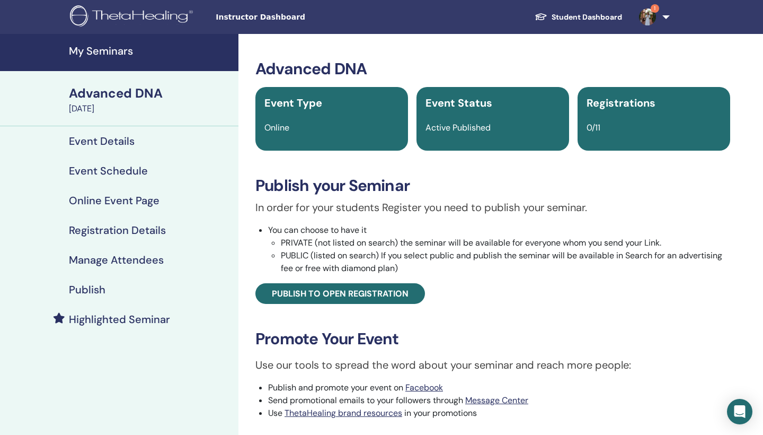
scroll to position [0, 0]
click at [104, 141] on h4 "Event Details" at bounding box center [102, 141] width 66 height 13
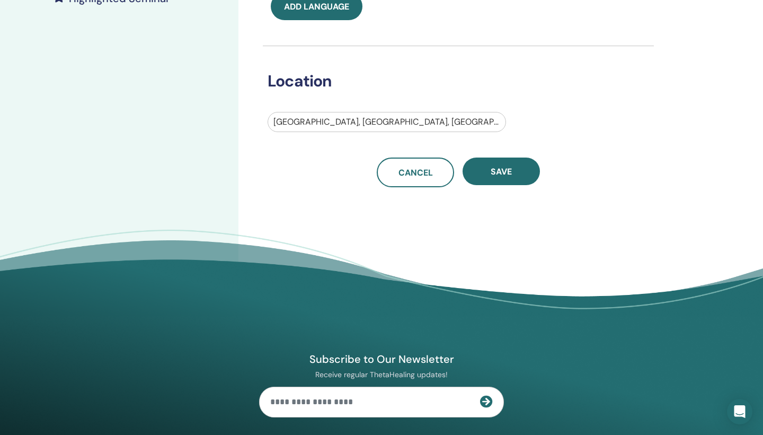
scroll to position [325, 0]
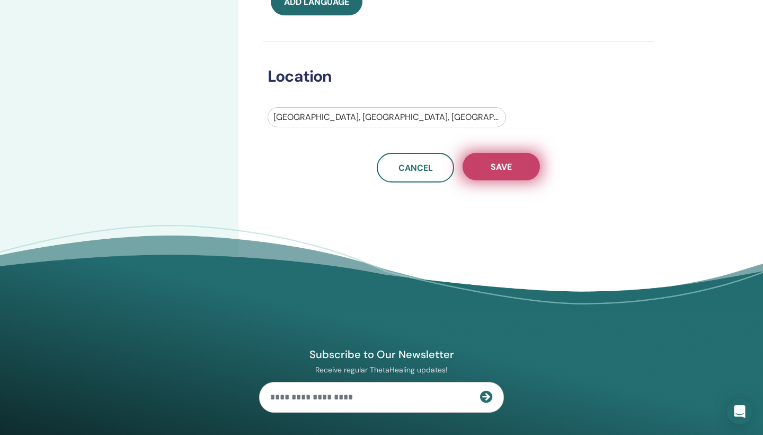
click at [487, 167] on button "Save" at bounding box center [501, 167] width 77 height 28
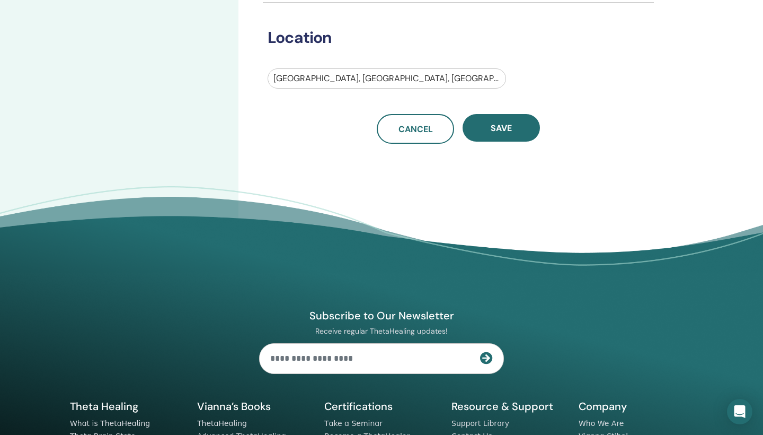
scroll to position [365, 0]
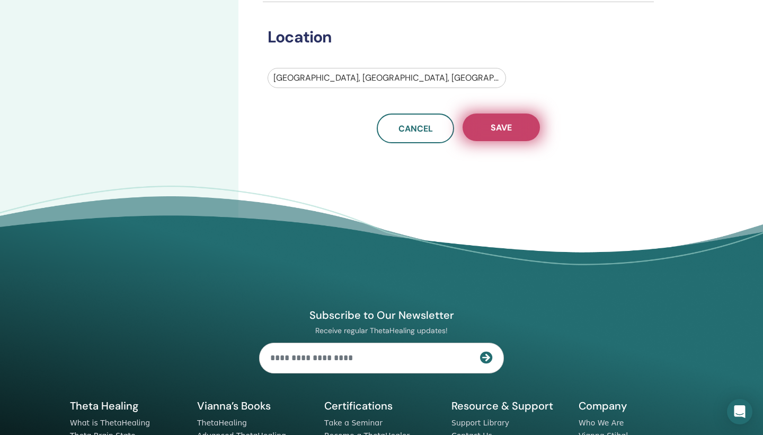
click at [516, 128] on button "Save" at bounding box center [501, 127] width 77 height 28
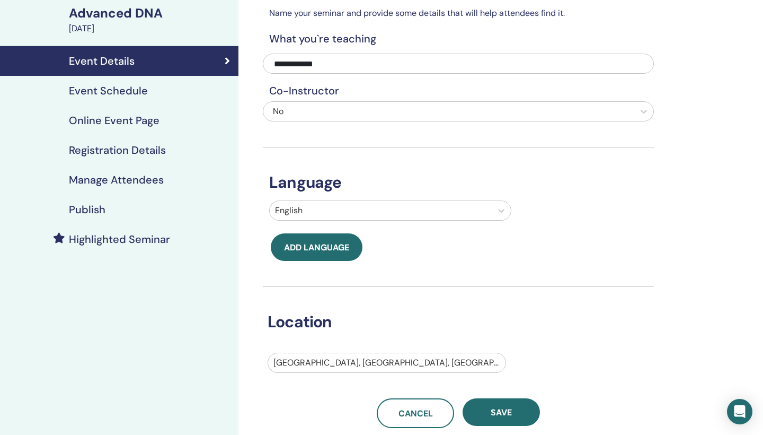
scroll to position [78, 0]
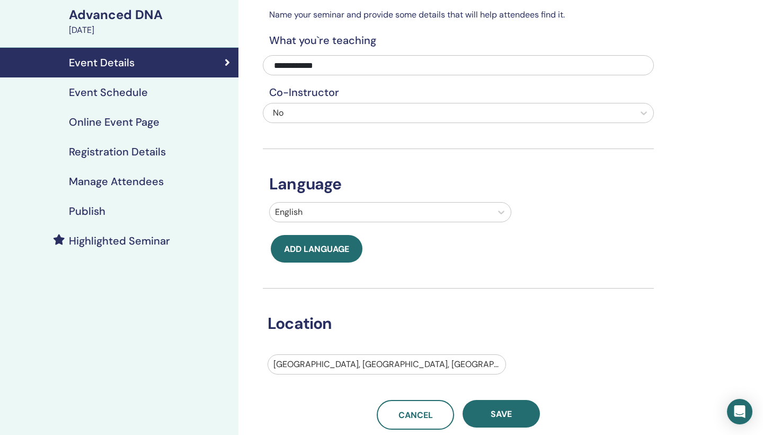
click at [130, 95] on h4 "Event Schedule" at bounding box center [108, 92] width 79 height 13
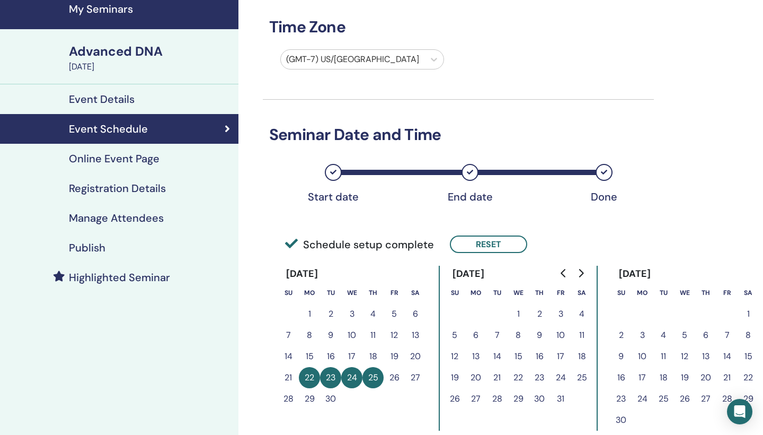
scroll to position [32, 0]
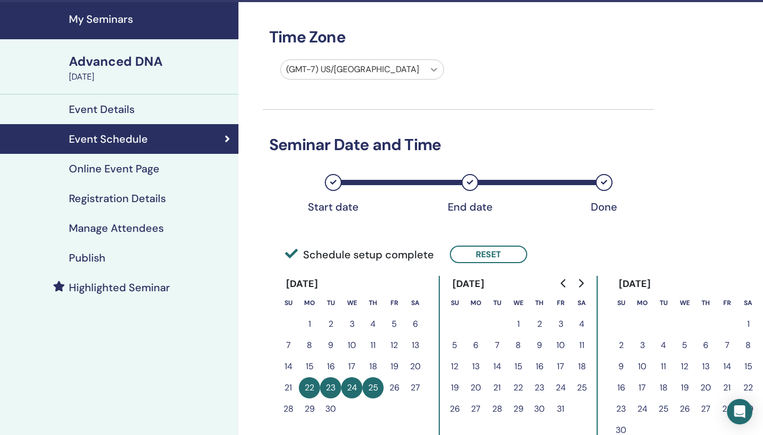
click at [432, 63] on div at bounding box center [433, 69] width 19 height 19
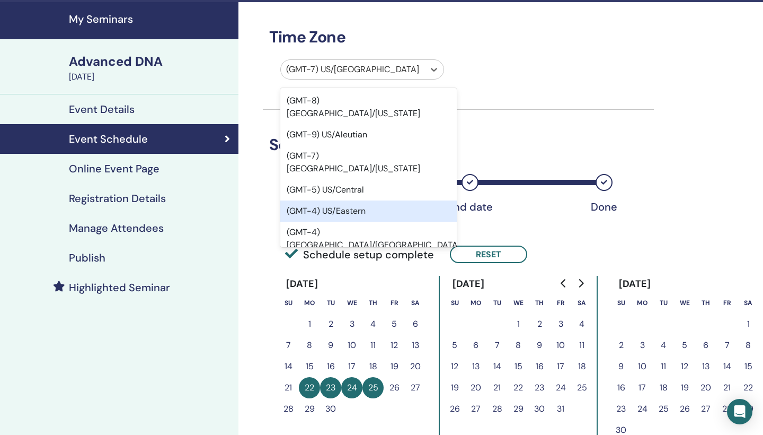
click at [401, 200] on div "(GMT-4) US/Eastern" at bounding box center [368, 210] width 176 height 21
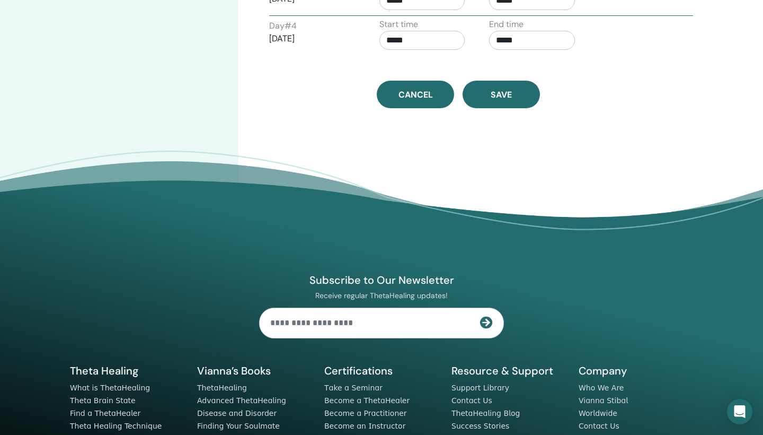
scroll to position [594, 0]
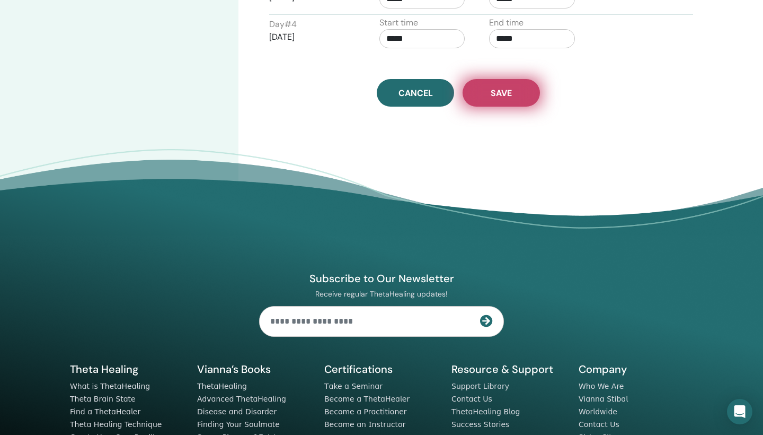
click at [502, 95] on span "Save" at bounding box center [501, 92] width 21 height 11
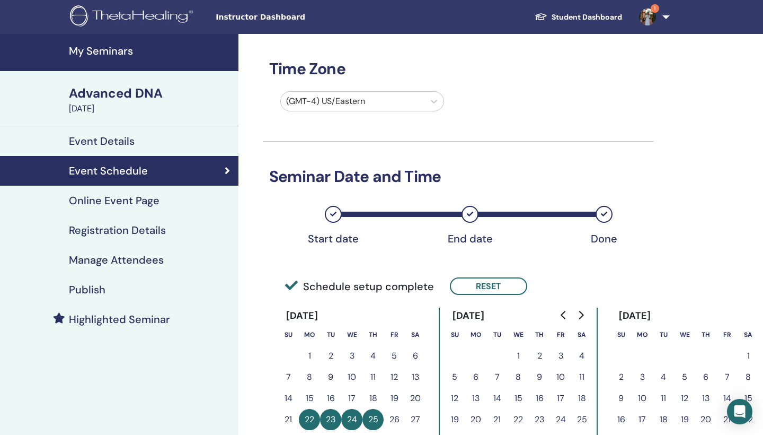
click at [134, 138] on div "Event Details" at bounding box center [119, 141] width 222 height 13
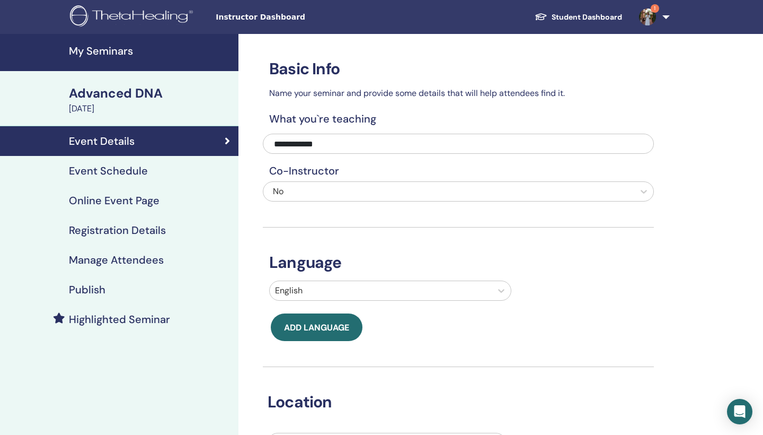
click at [121, 52] on h4 "My Seminars" at bounding box center [150, 51] width 163 height 13
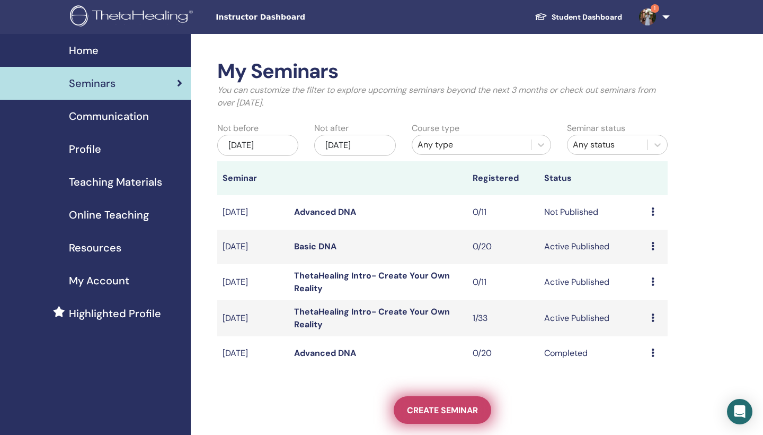
click at [435, 405] on span "Create seminar" at bounding box center [442, 409] width 71 height 11
click at [430, 417] on link "Create seminar" at bounding box center [443, 410] width 98 height 28
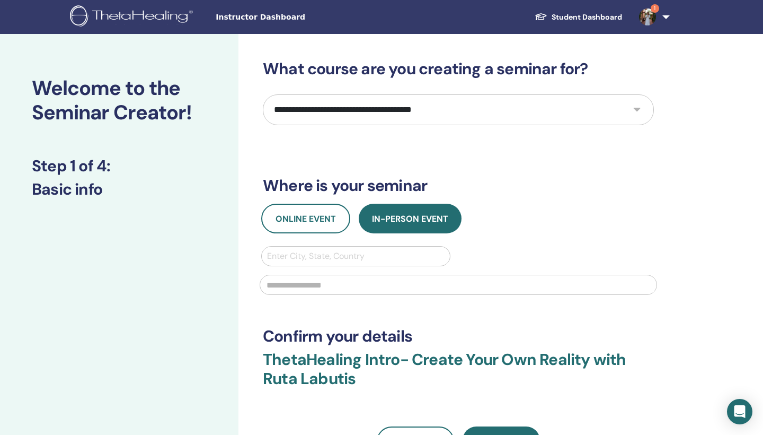
select select "*"
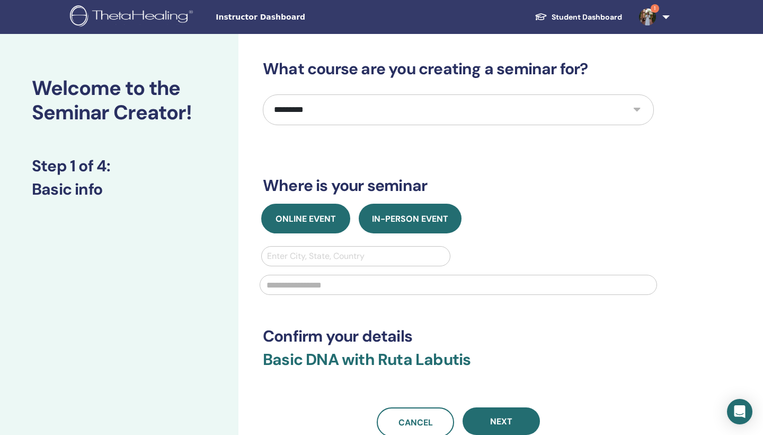
click at [326, 219] on span "Online Event" at bounding box center [306, 218] width 60 height 11
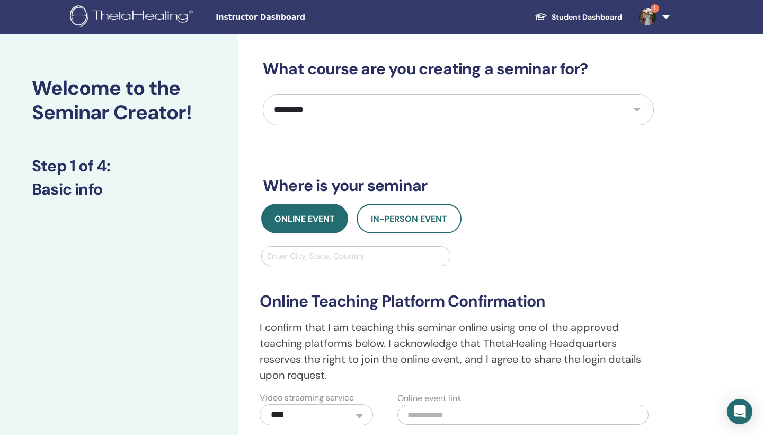
click at [325, 256] on div "Enter City, State, Country" at bounding box center [356, 256] width 178 height 13
type input "*"
type input "*********"
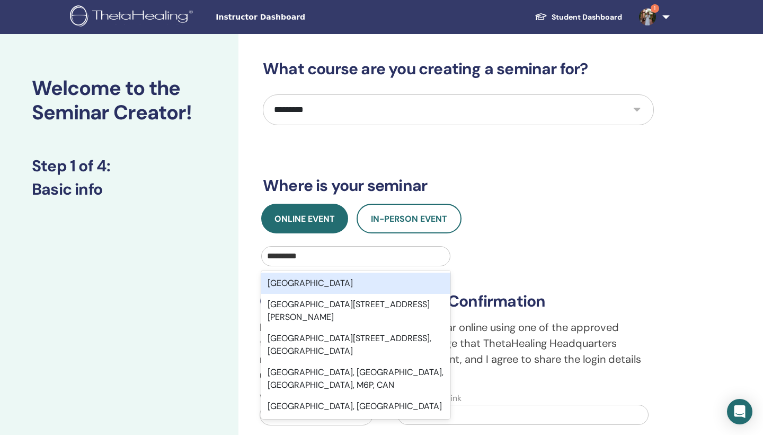
click at [335, 277] on div "[GEOGRAPHIC_DATA]" at bounding box center [355, 282] width 189 height 21
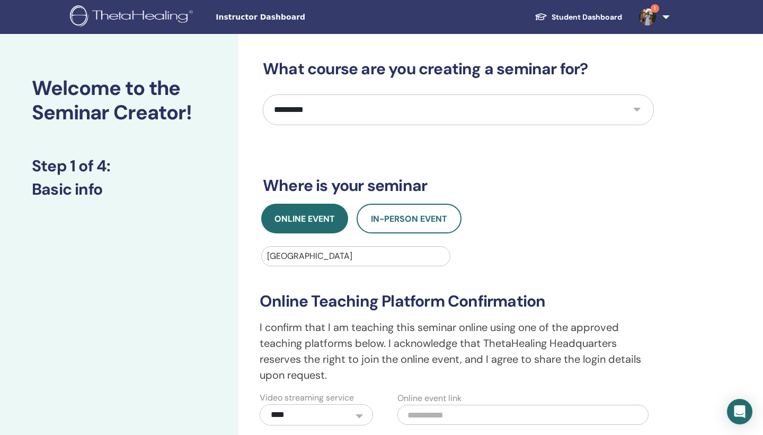
click at [333, 268] on div "**********" at bounding box center [458, 345] width 410 height 159
click at [311, 257] on div at bounding box center [356, 256] width 178 height 15
click at [315, 253] on div at bounding box center [356, 256] width 178 height 15
drag, startPoint x: 316, startPoint y: 251, endPoint x: 300, endPoint y: 251, distance: 15.4
click at [305, 253] on div at bounding box center [356, 256] width 178 height 15
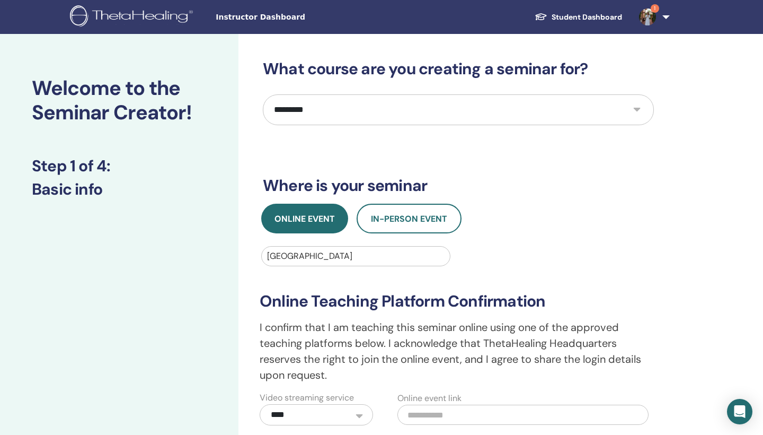
drag, startPoint x: 300, startPoint y: 251, endPoint x: 307, endPoint y: 251, distance: 6.4
click at [302, 251] on div "[GEOGRAPHIC_DATA]" at bounding box center [356, 256] width 178 height 13
drag, startPoint x: 307, startPoint y: 251, endPoint x: 320, endPoint y: 251, distance: 12.7
click at [313, 251] on div at bounding box center [356, 256] width 178 height 15
click at [321, 256] on div at bounding box center [356, 256] width 178 height 15
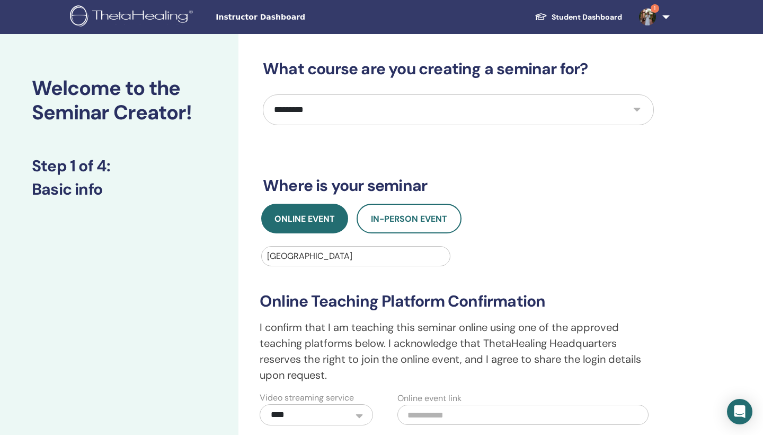
click at [520, 236] on div "**********" at bounding box center [458, 314] width 407 height 222
click at [255, 258] on div "Lithuania" at bounding box center [355, 256] width 205 height 20
click at [286, 260] on div "Lithuania" at bounding box center [356, 256] width 178 height 13
drag, startPoint x: 305, startPoint y: 260, endPoint x: 319, endPoint y: 257, distance: 14.6
click at [319, 259] on div at bounding box center [356, 256] width 178 height 15
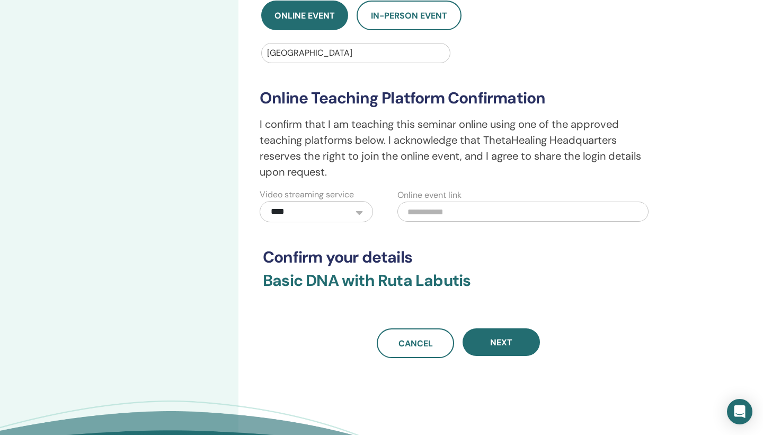
scroll to position [208, 0]
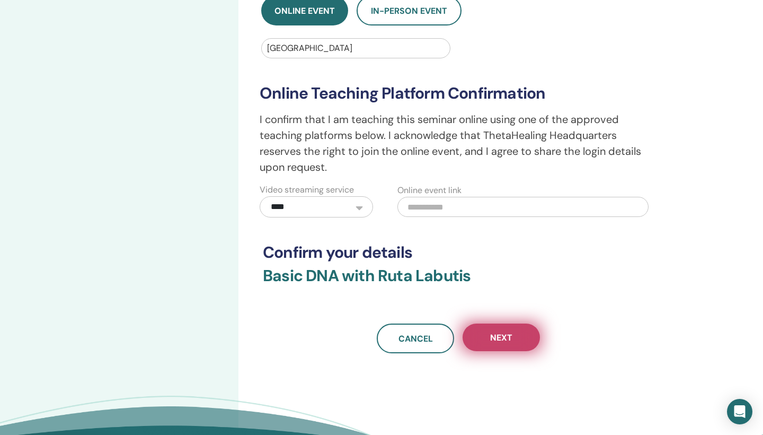
click at [491, 339] on span "Next" at bounding box center [501, 337] width 22 height 11
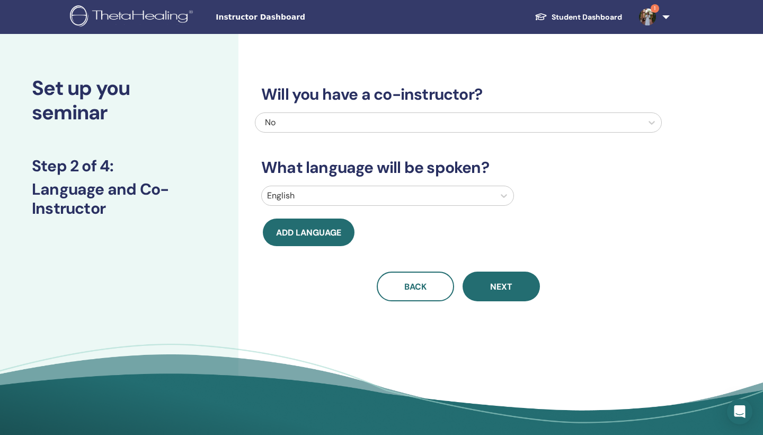
scroll to position [0, 0]
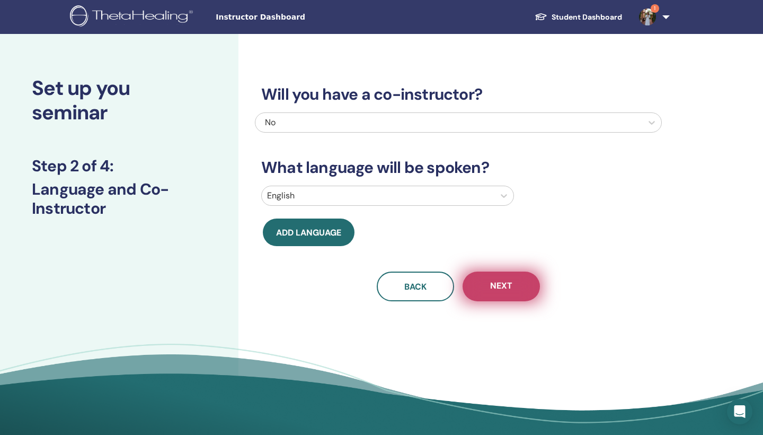
click at [508, 281] on span "Next" at bounding box center [501, 286] width 22 height 13
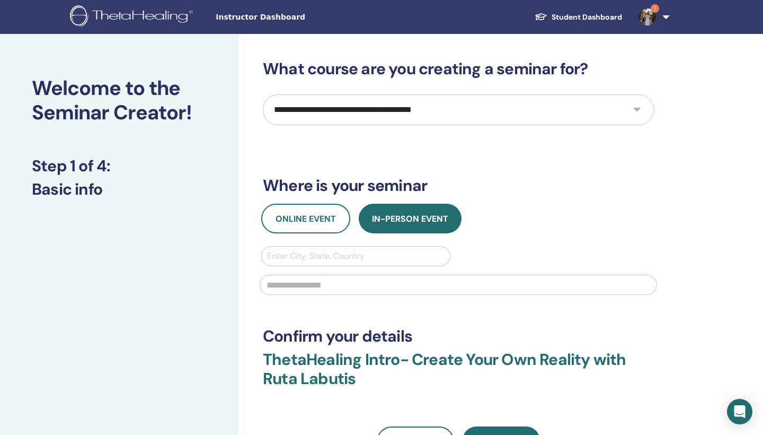
select select "*"
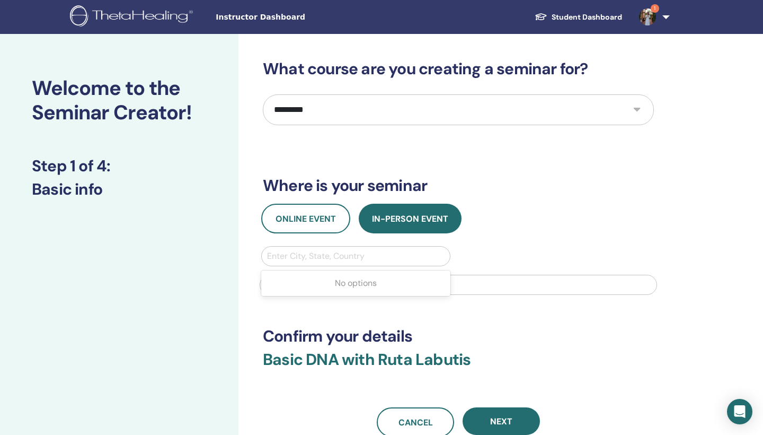
click at [312, 258] on div "Enter City, State, Country" at bounding box center [356, 256] width 178 height 13
type input "****"
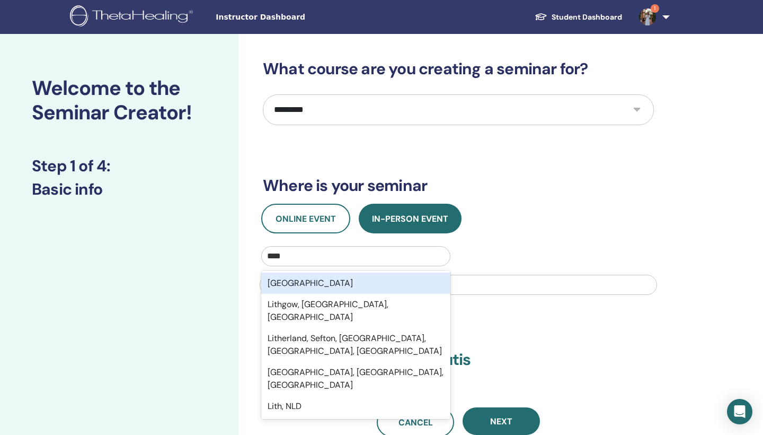
click at [311, 283] on div "[GEOGRAPHIC_DATA]" at bounding box center [355, 282] width 189 height 21
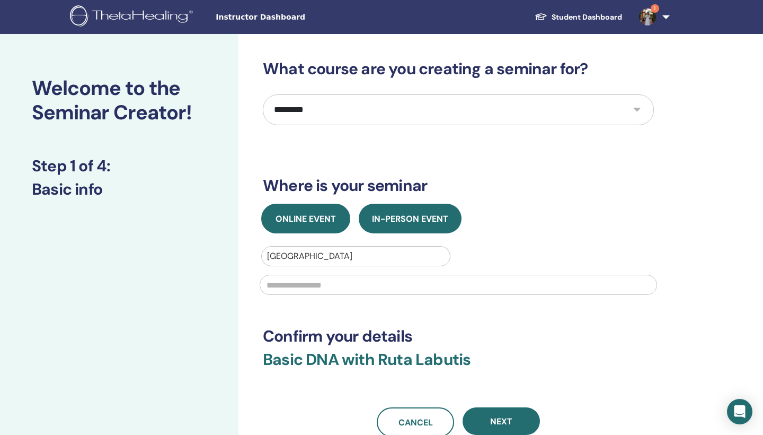
click at [322, 224] on button "Online Event" at bounding box center [305, 218] width 89 height 30
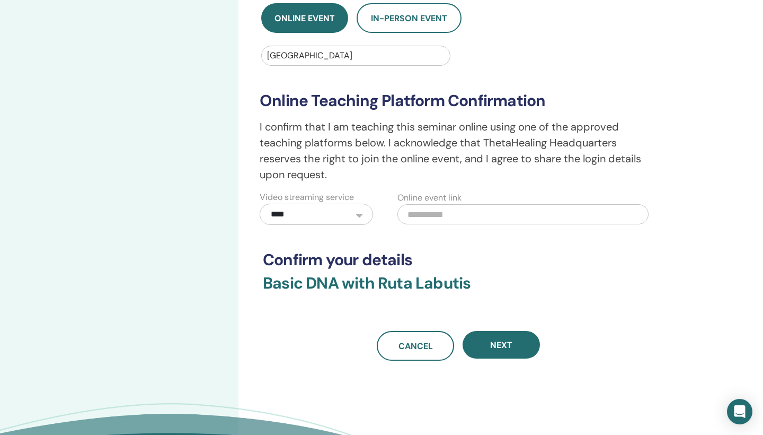
scroll to position [201, 0]
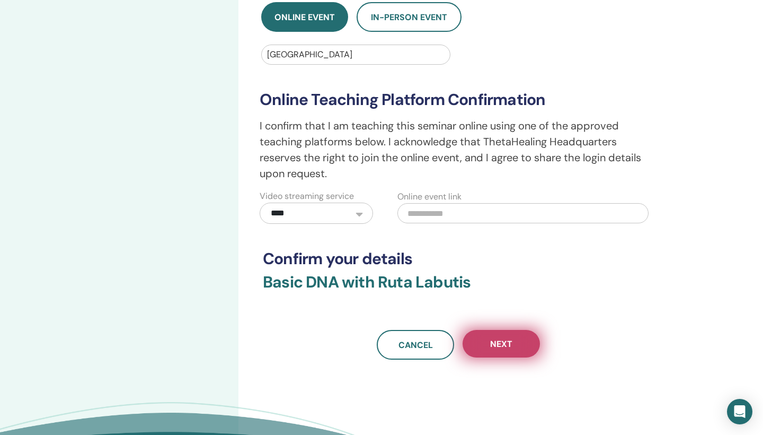
click at [498, 335] on button "Next" at bounding box center [501, 344] width 77 height 28
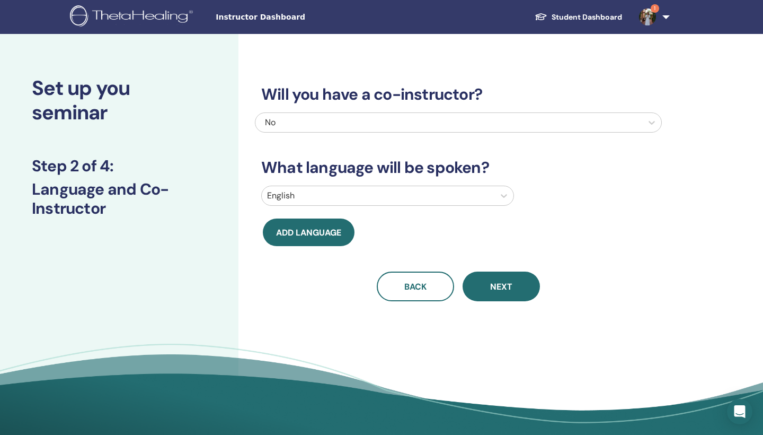
scroll to position [0, 0]
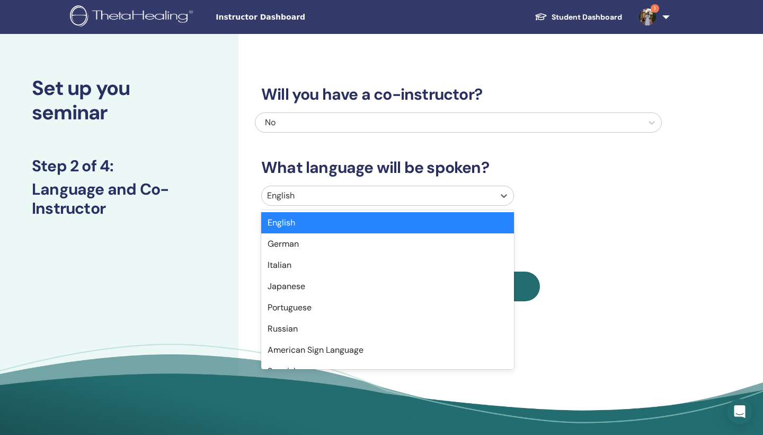
click at [361, 192] on div at bounding box center [378, 195] width 222 height 15
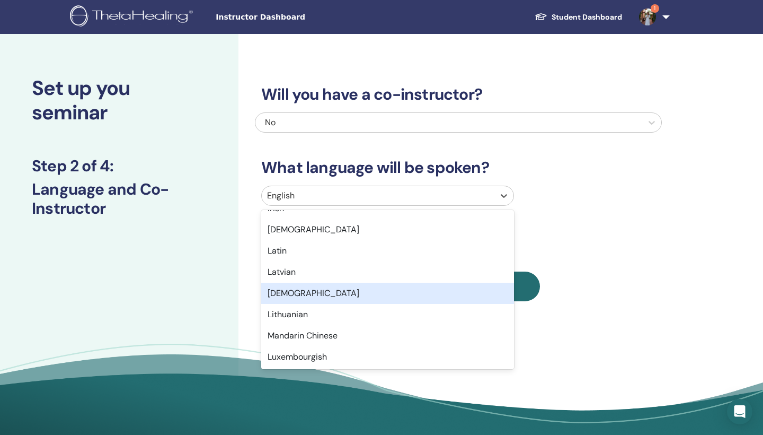
scroll to position [527, 0]
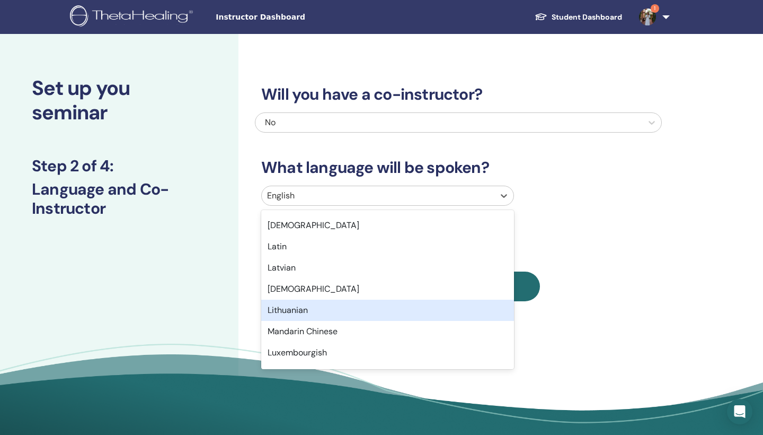
click at [345, 309] on div "Lithuanian" at bounding box center [387, 309] width 253 height 21
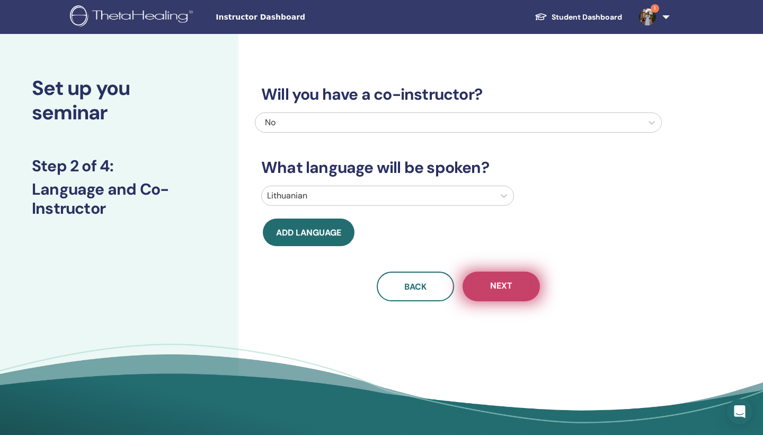
click at [493, 292] on button "Next" at bounding box center [501, 286] width 77 height 30
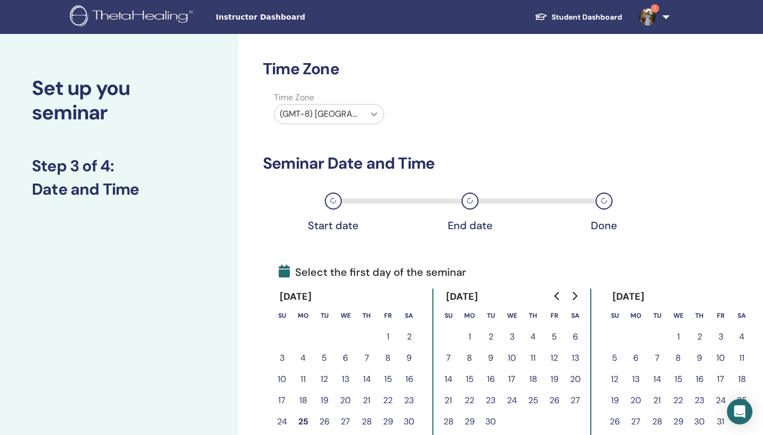
click at [374, 115] on icon at bounding box center [374, 114] width 6 height 4
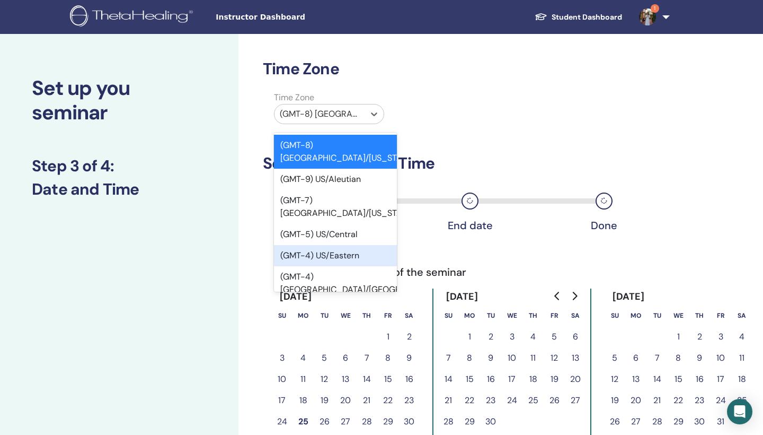
click at [352, 245] on div "(GMT-4) US/Eastern" at bounding box center [335, 255] width 123 height 21
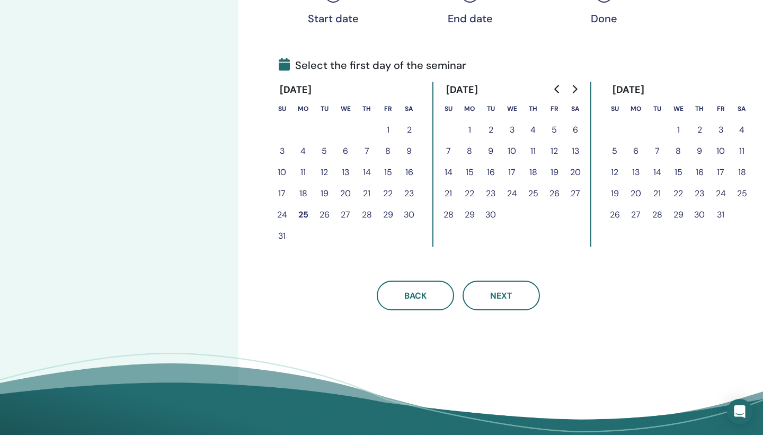
scroll to position [242, 0]
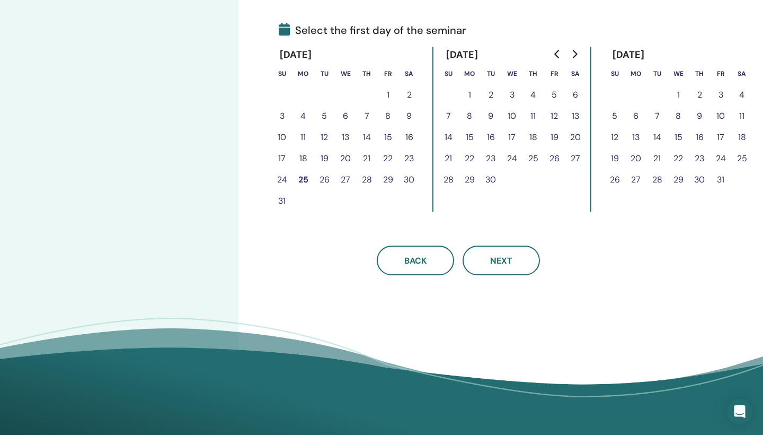
click at [538, 160] on button "25" at bounding box center [532, 158] width 21 height 21
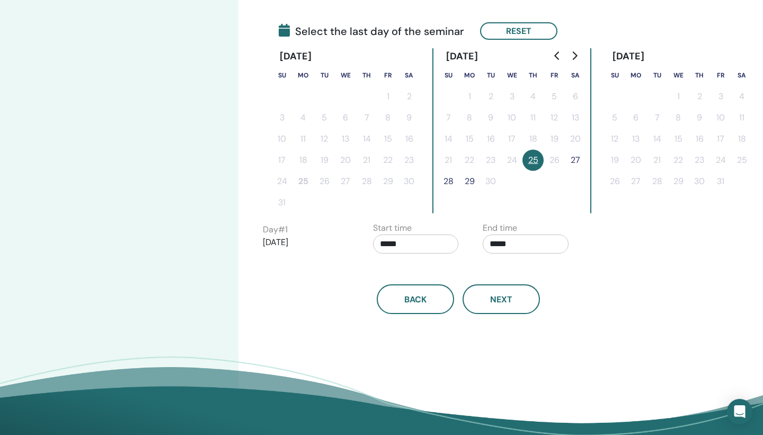
click at [453, 183] on button "28" at bounding box center [448, 181] width 21 height 21
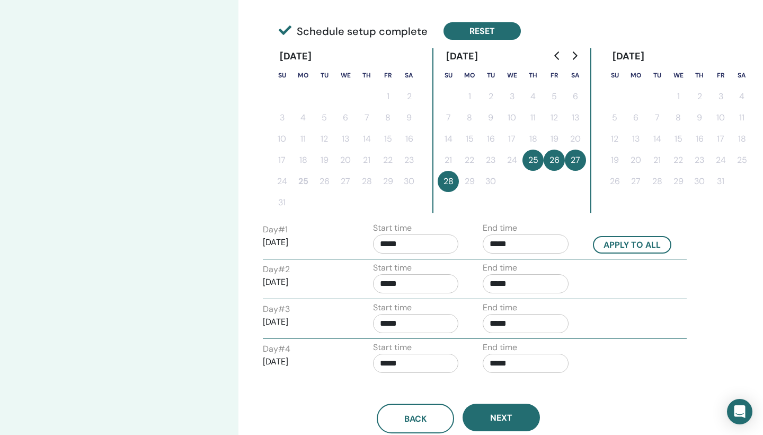
click at [467, 25] on button "Reset" at bounding box center [482, 30] width 77 height 17
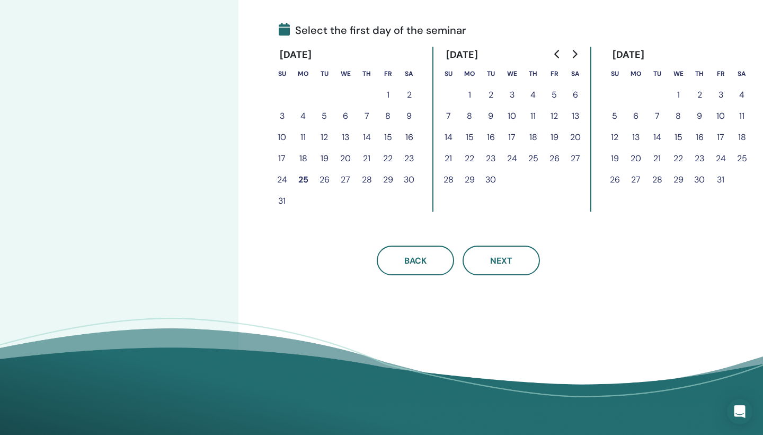
click at [634, 118] on button "6" at bounding box center [635, 115] width 21 height 21
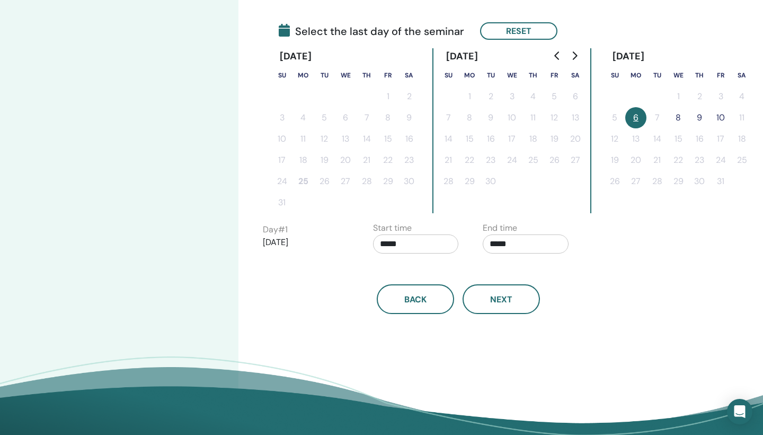
click at [703, 118] on button "9" at bounding box center [699, 117] width 21 height 21
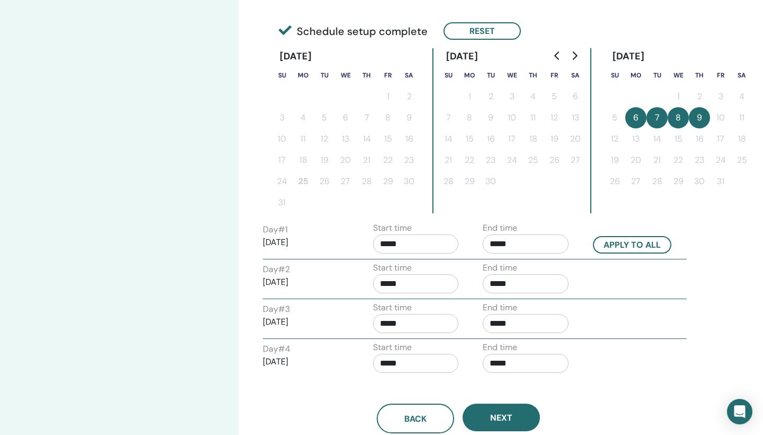
click at [517, 241] on input "*****" at bounding box center [526, 243] width 86 height 19
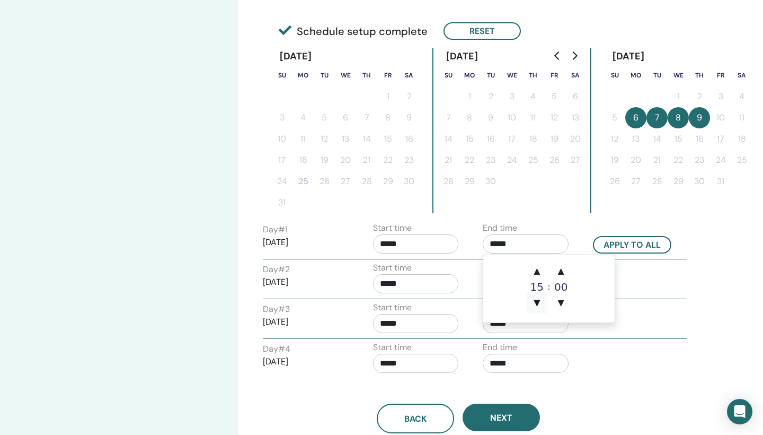
click at [535, 300] on span "▼" at bounding box center [536, 302] width 21 height 21
type input "*****"
click at [596, 336] on div "Day # 3 2025/10/08 Start time ***** End time *****" at bounding box center [475, 319] width 440 height 37
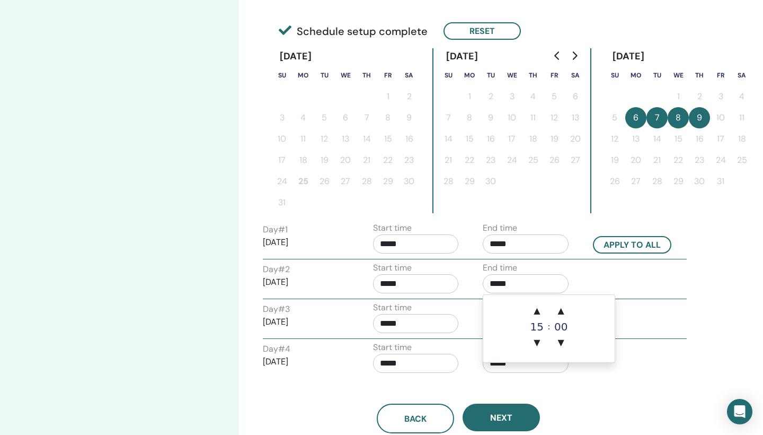
click at [519, 290] on input "*****" at bounding box center [526, 283] width 86 height 19
click at [538, 344] on span "▼" at bounding box center [536, 342] width 21 height 21
type input "*****"
click at [578, 371] on div "End time *****" at bounding box center [530, 359] width 110 height 37
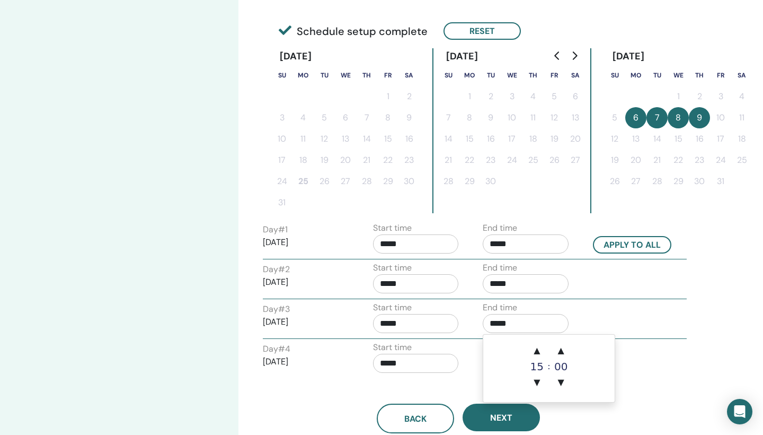
click at [527, 324] on input "*****" at bounding box center [526, 323] width 86 height 19
click at [540, 375] on span "▼" at bounding box center [536, 381] width 21 height 21
type input "*****"
click at [535, 369] on input "*****" at bounding box center [526, 362] width 86 height 19
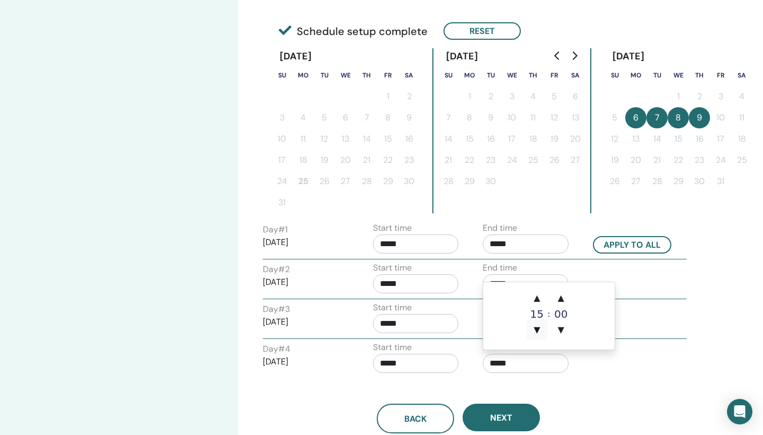
click at [535, 326] on span "▼" at bounding box center [536, 329] width 21 height 21
type input "*****"
click at [647, 351] on div "Day # 4 2025/10/09 Start time ***** End time *****" at bounding box center [475, 359] width 440 height 37
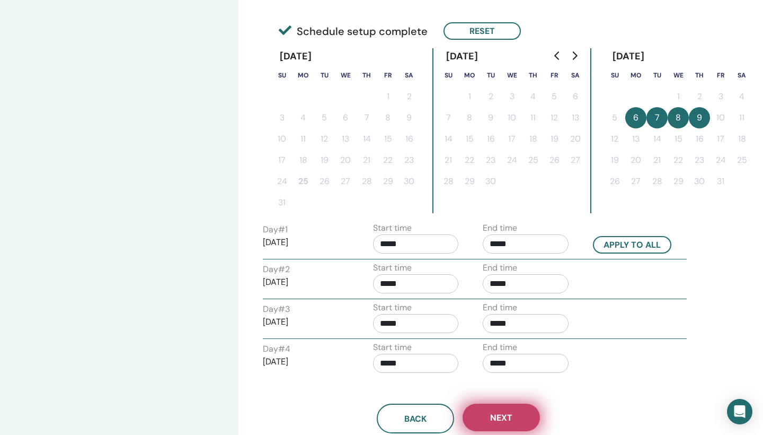
click at [507, 410] on button "Next" at bounding box center [501, 417] width 77 height 28
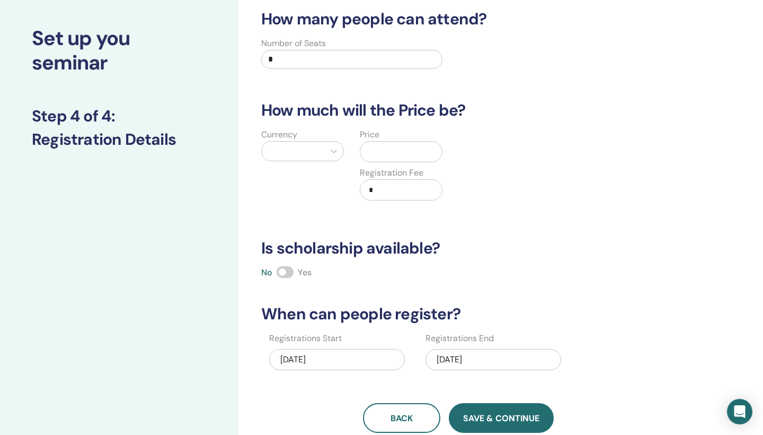
scroll to position [0, 0]
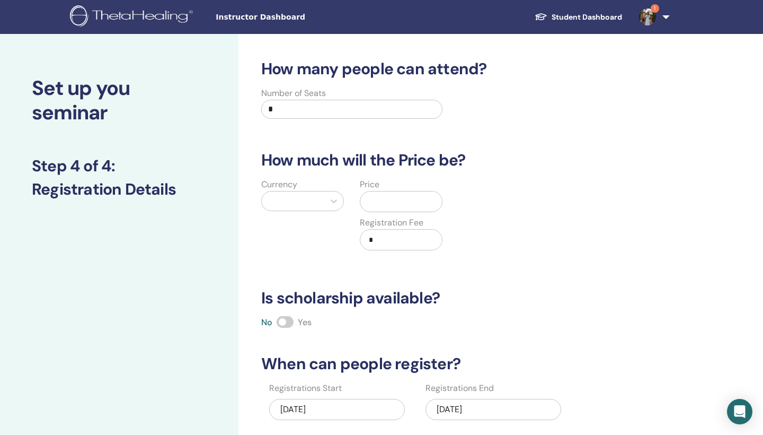
click at [292, 101] on input "*" at bounding box center [351, 109] width 181 height 19
click at [281, 109] on input "*" at bounding box center [351, 109] width 181 height 19
type input "**"
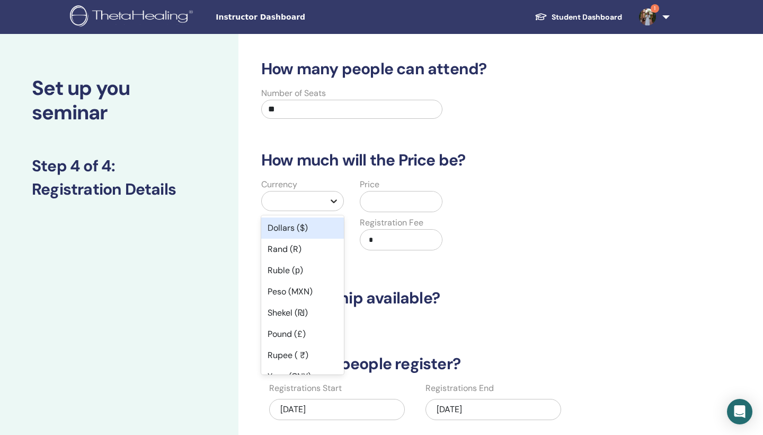
click at [335, 199] on icon at bounding box center [334, 201] width 11 height 11
click at [323, 228] on div "Dollars ($)" at bounding box center [302, 227] width 83 height 21
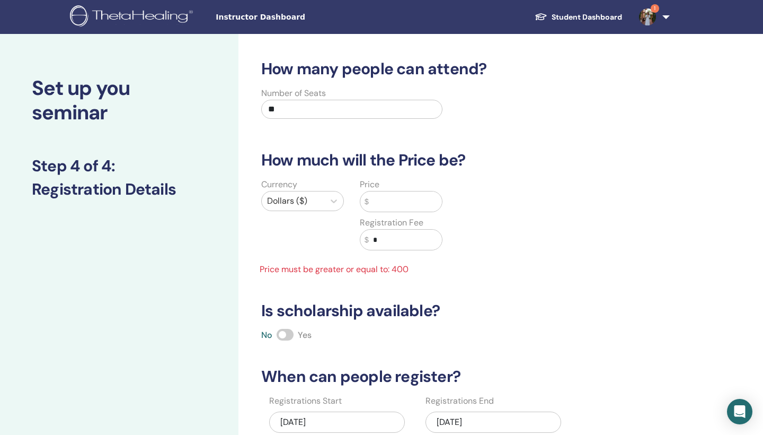
click at [387, 204] on input "text" at bounding box center [405, 201] width 73 height 20
type input "*"
click at [510, 255] on div "Currency Dollars ($) Price $ ****** Registration Fee $ * Price must be greater …" at bounding box center [450, 227] width 407 height 98
click at [424, 263] on span "Price must be greater or equal to: 400" at bounding box center [351, 269] width 197 height 13
click at [400, 210] on input "******" at bounding box center [405, 201] width 73 height 20
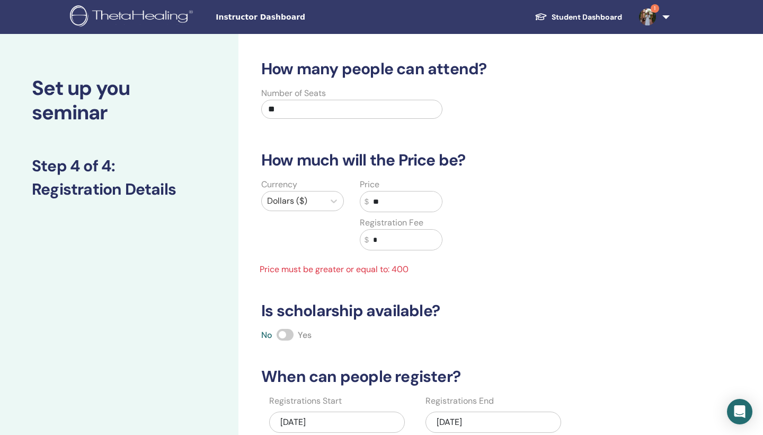
type input "*"
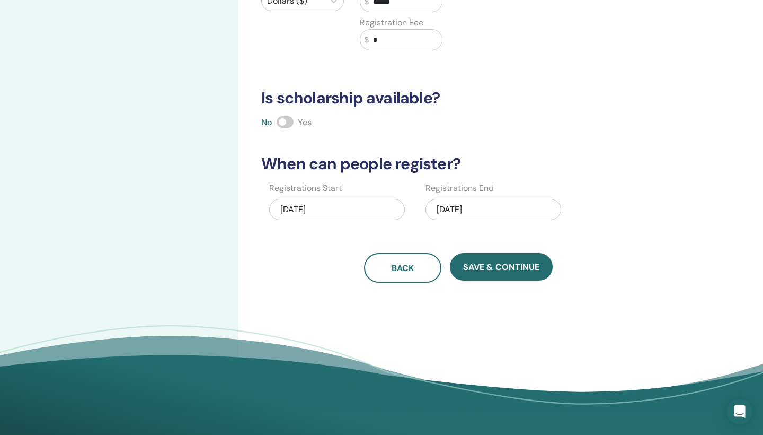
scroll to position [207, 0]
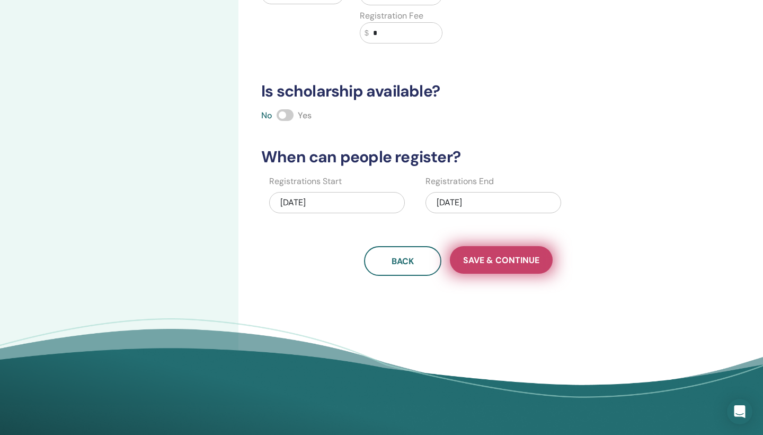
type input "******"
click at [480, 267] on button "Save & Continue" at bounding box center [501, 260] width 103 height 28
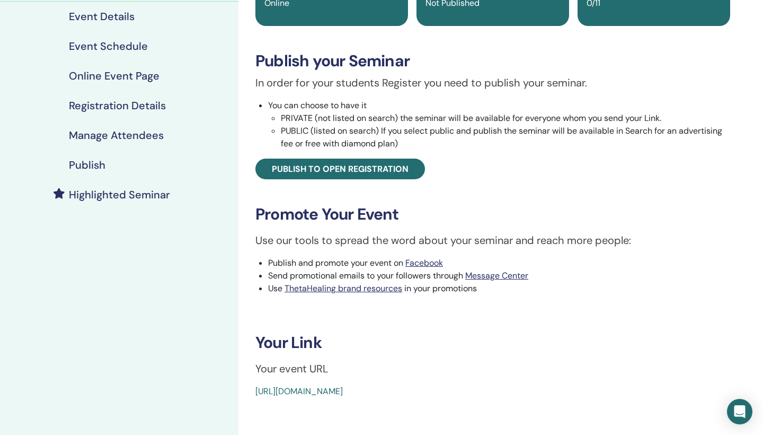
scroll to position [125, 0]
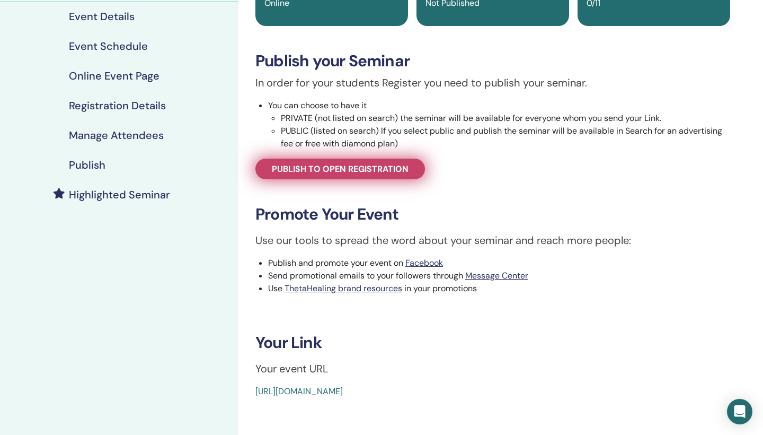
click at [383, 169] on span "Publish to open registration" at bounding box center [340, 168] width 137 height 11
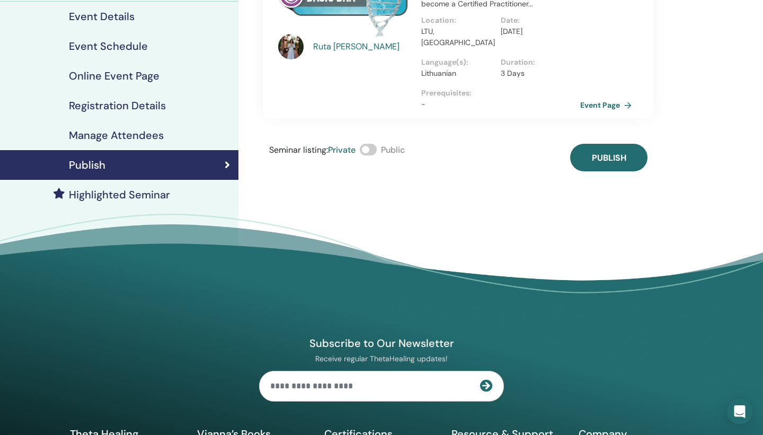
click at [375, 144] on span at bounding box center [368, 150] width 17 height 12
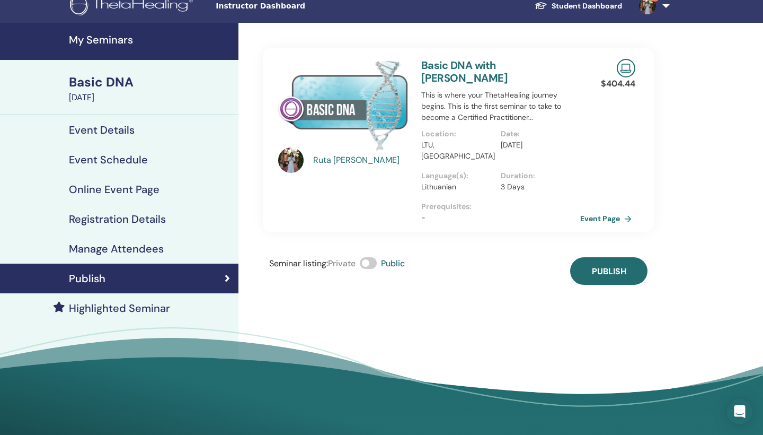
scroll to position [6, 0]
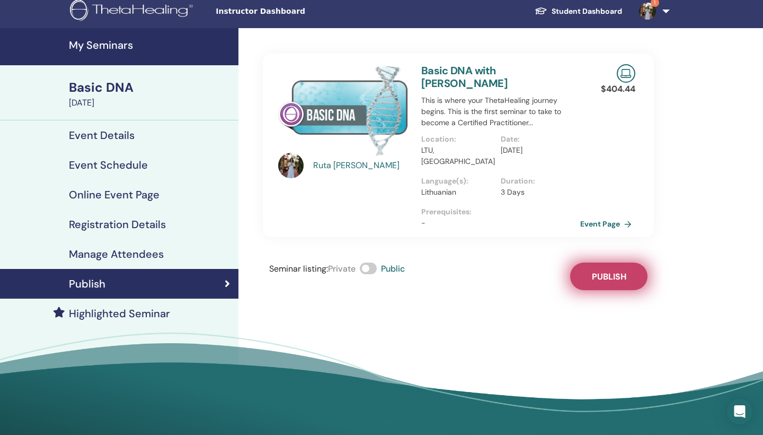
click at [622, 271] on span "Publish" at bounding box center [609, 276] width 34 height 11
